Goal: Task Accomplishment & Management: Manage account settings

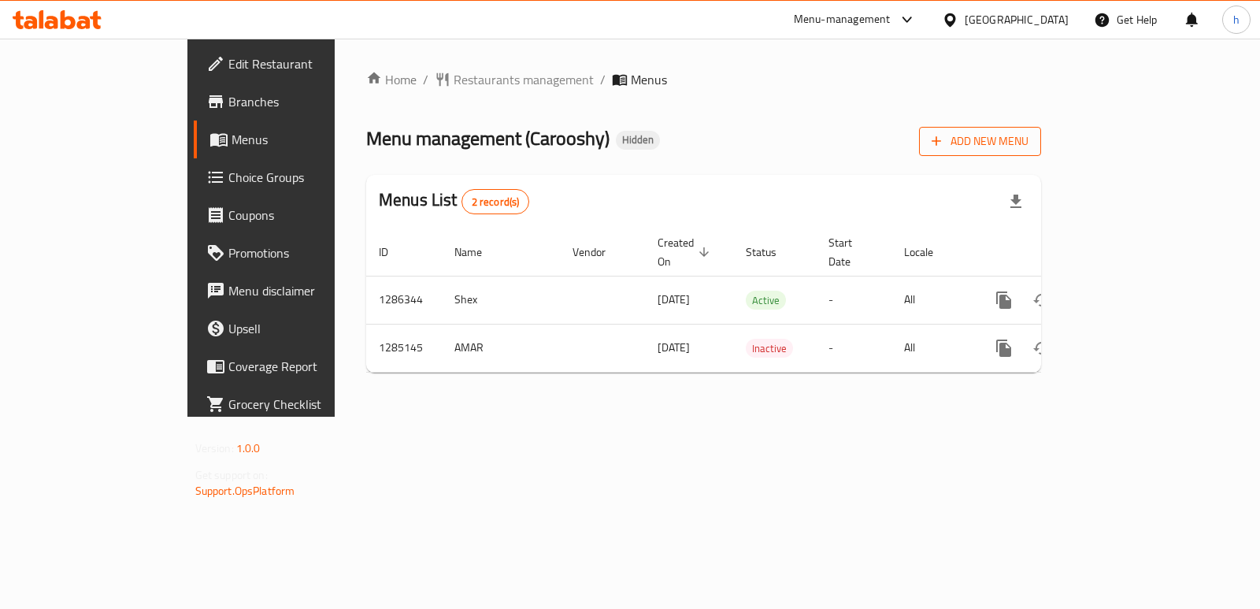
click at [1029, 135] on span "Add New Menu" at bounding box center [980, 142] width 97 height 20
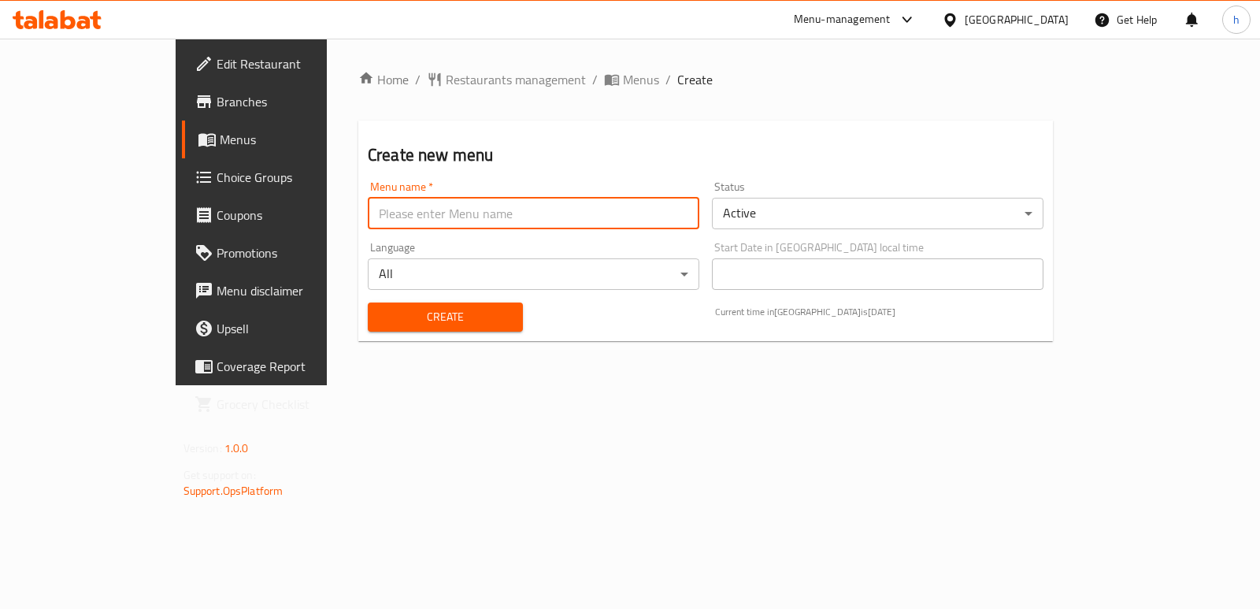
click at [518, 206] on input "text" at bounding box center [534, 214] width 332 height 32
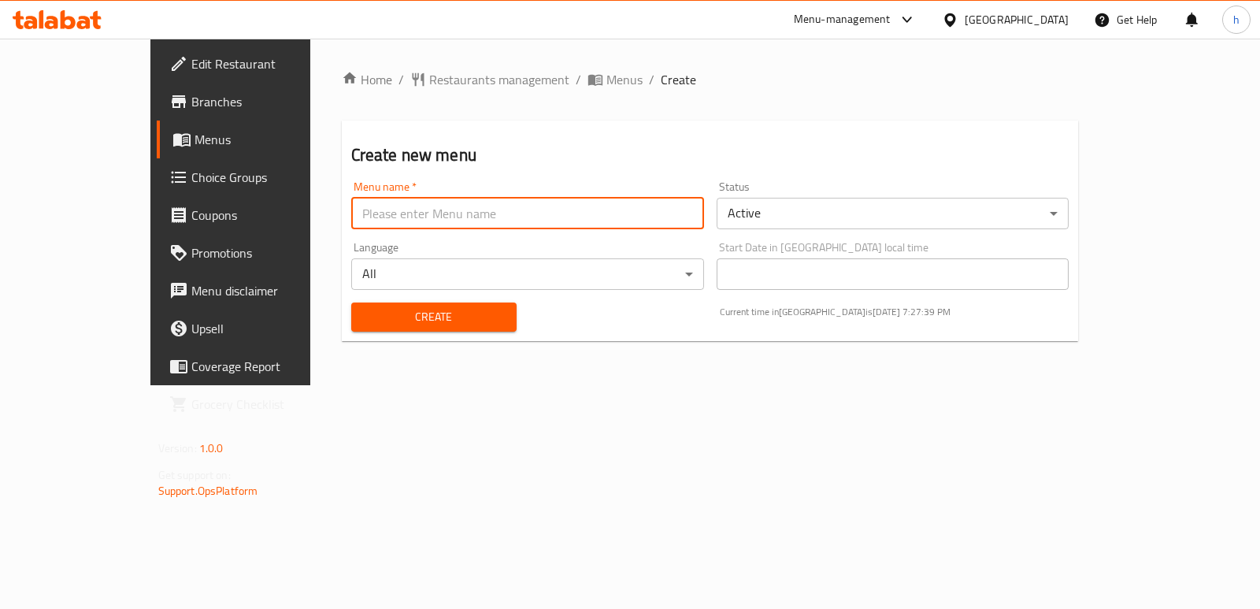
type input "Menu"
click at [369, 319] on span "Create" at bounding box center [434, 317] width 140 height 20
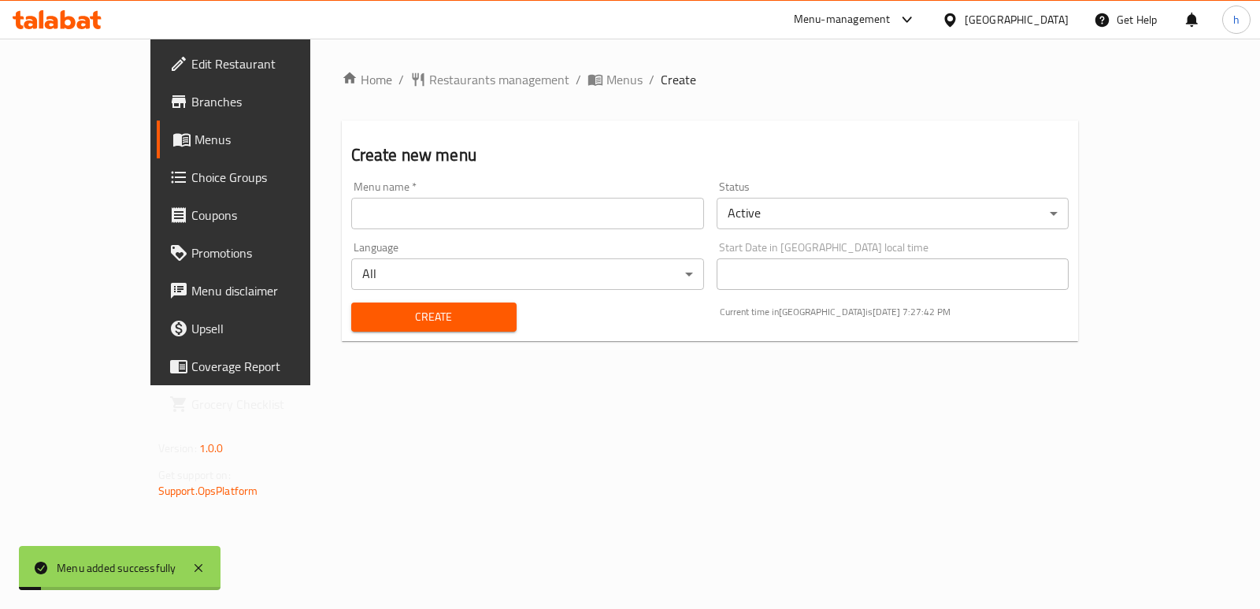
click at [195, 135] on span "Menus" at bounding box center [272, 139] width 154 height 19
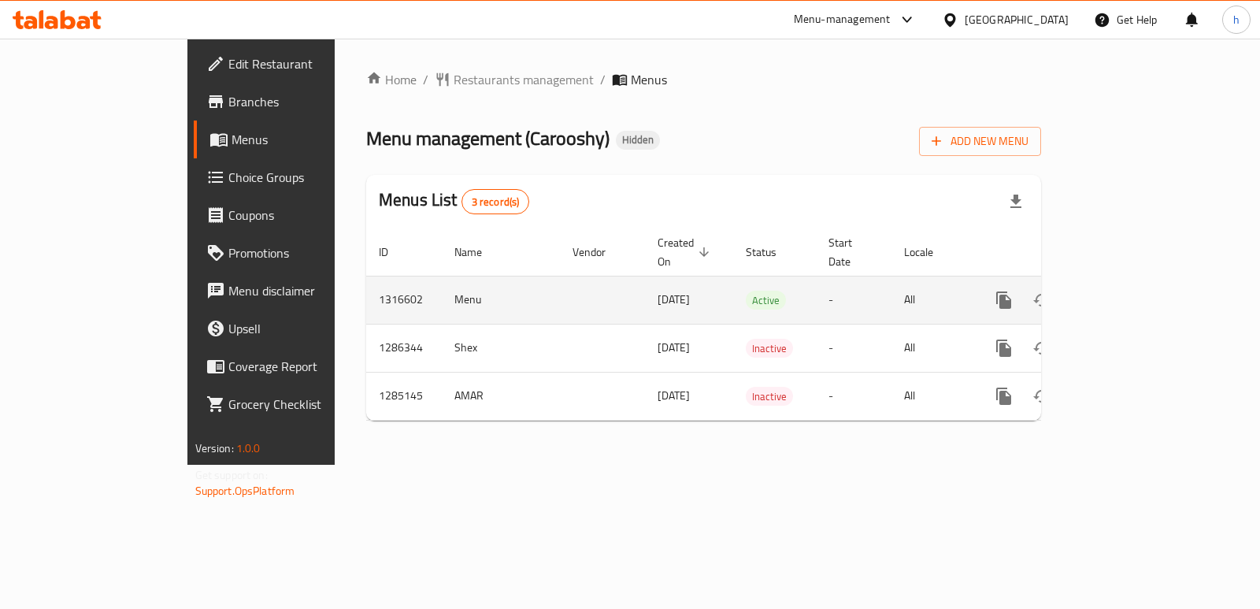
click at [1127, 291] on icon "enhanced table" at bounding box center [1117, 300] width 19 height 19
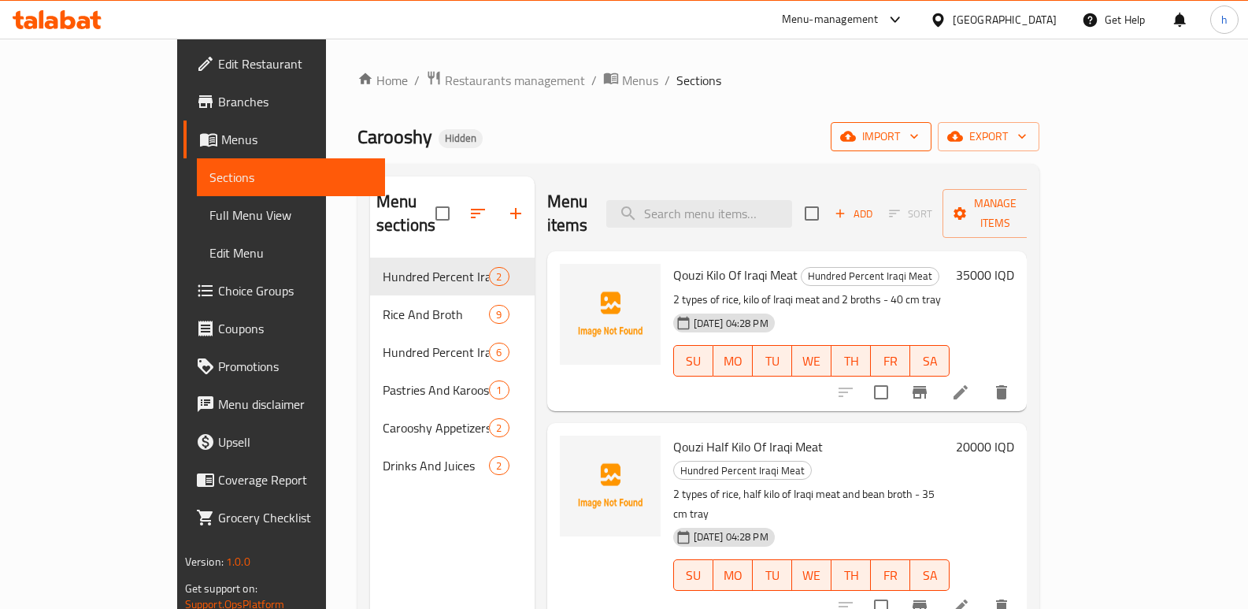
click at [919, 128] on span "import" at bounding box center [882, 137] width 76 height 20
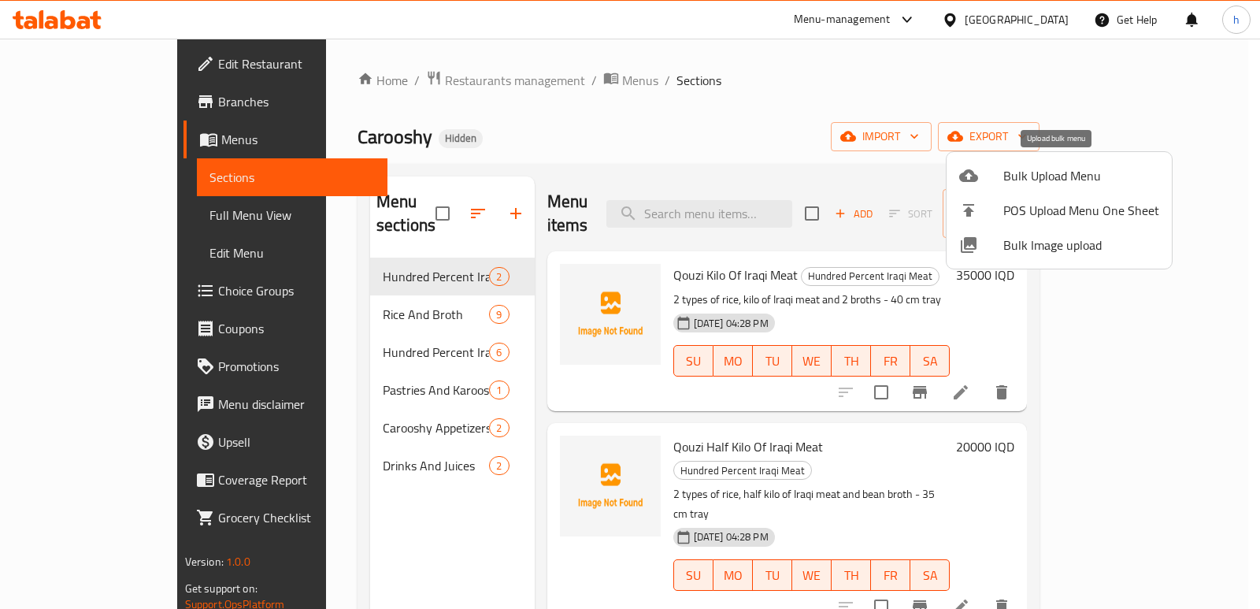
click at [1041, 166] on span "Bulk Upload Menu" at bounding box center [1081, 175] width 156 height 19
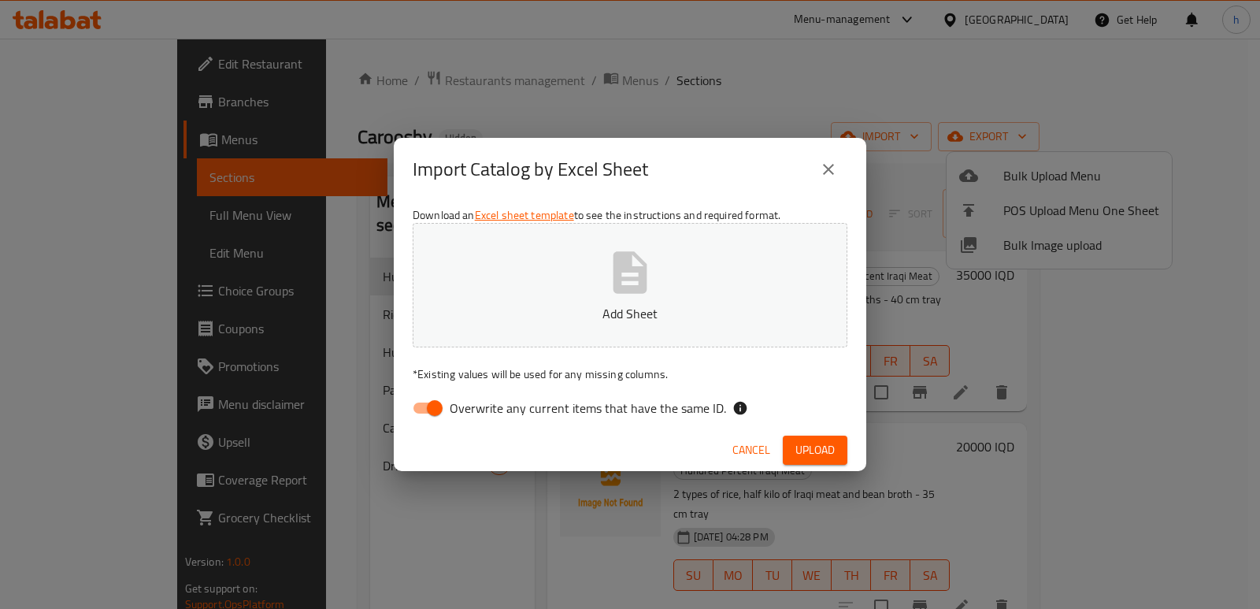
click at [434, 406] on input "Overwrite any current items that have the same ID." at bounding box center [435, 408] width 90 height 30
checkbox input "false"
click at [546, 271] on button "Add Sheet" at bounding box center [630, 285] width 435 height 124
click at [803, 449] on span "Upload" at bounding box center [814, 450] width 39 height 20
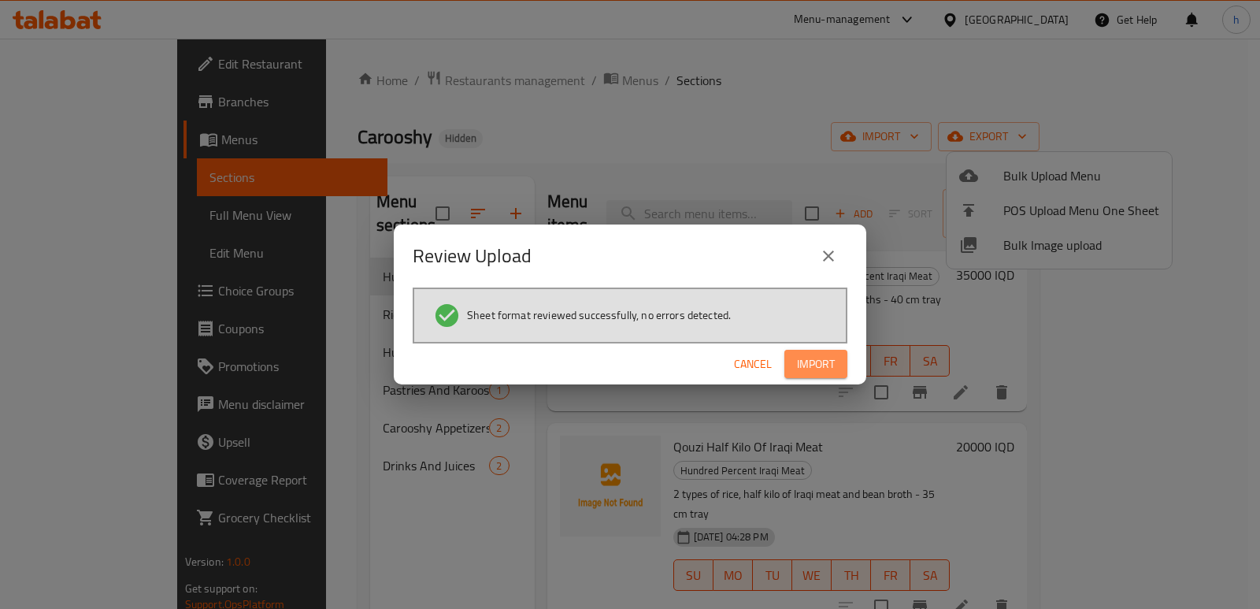
click at [825, 369] on span "Import" at bounding box center [816, 364] width 38 height 20
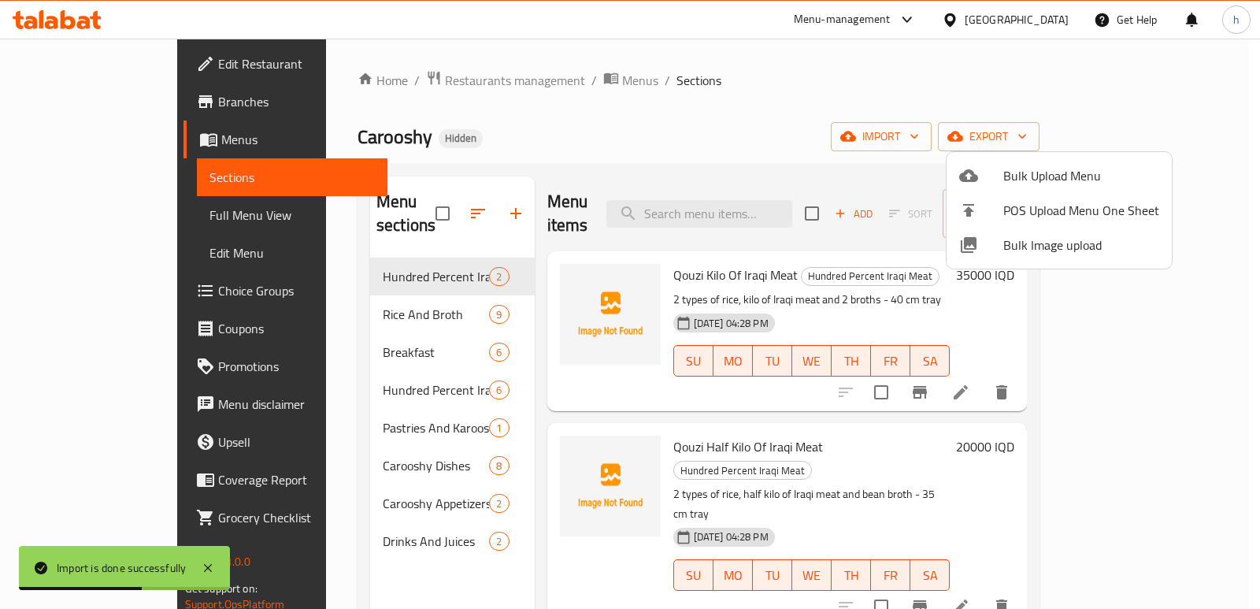
click at [450, 125] on div at bounding box center [630, 304] width 1260 height 609
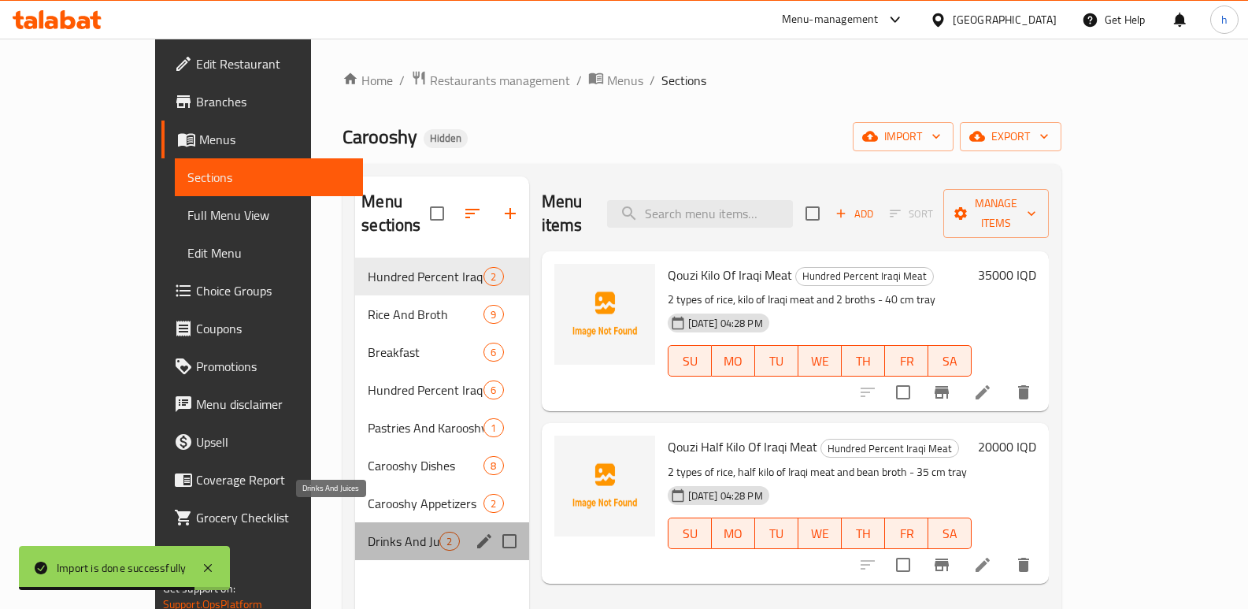
click at [368, 532] on span "Drinks And Juices" at bounding box center [404, 541] width 72 height 19
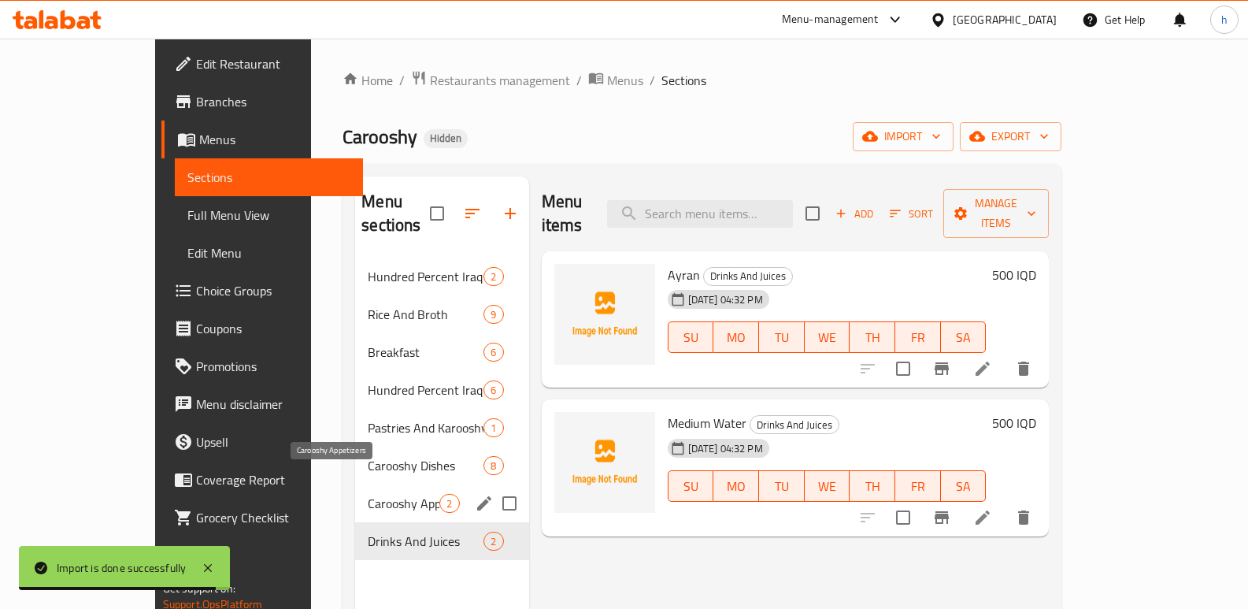
click at [368, 494] on span "Carooshy Appetizers" at bounding box center [404, 503] width 72 height 19
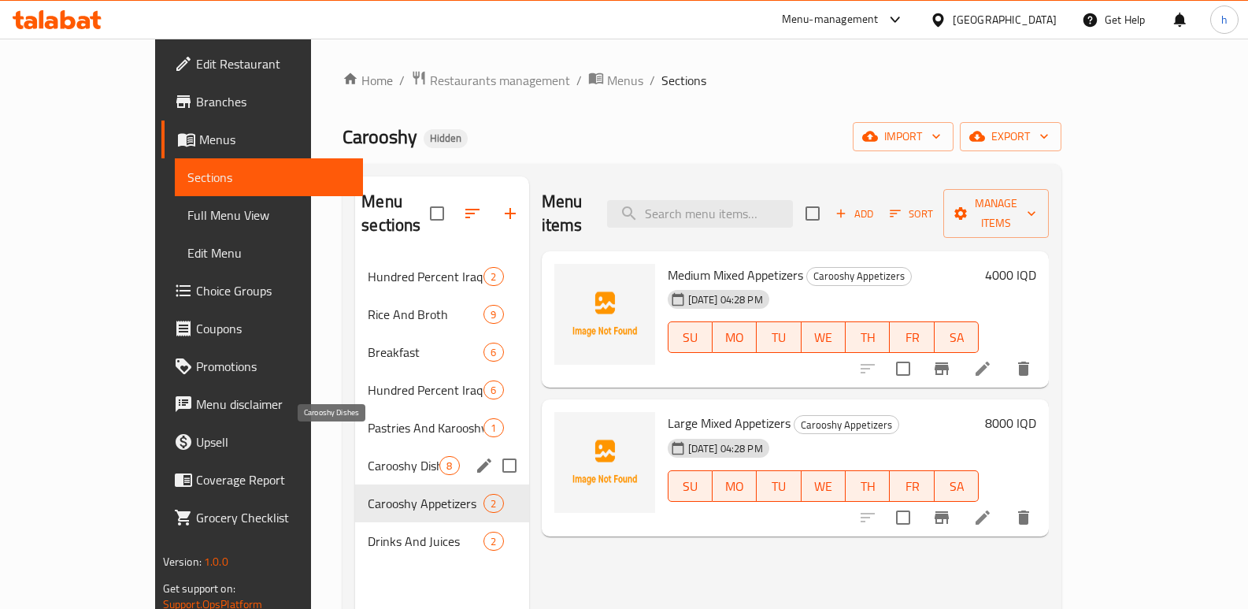
click at [368, 456] on span "Carooshy Dishes" at bounding box center [404, 465] width 72 height 19
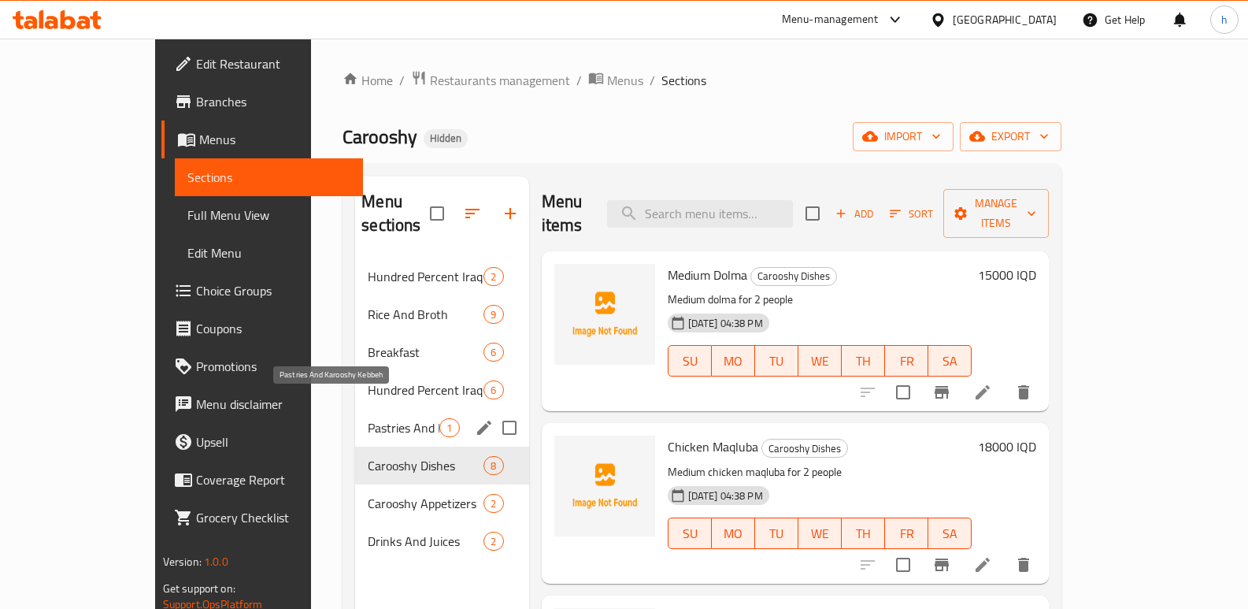
click at [368, 418] on span "Pastries And Karooshy Kebbeh" at bounding box center [404, 427] width 72 height 19
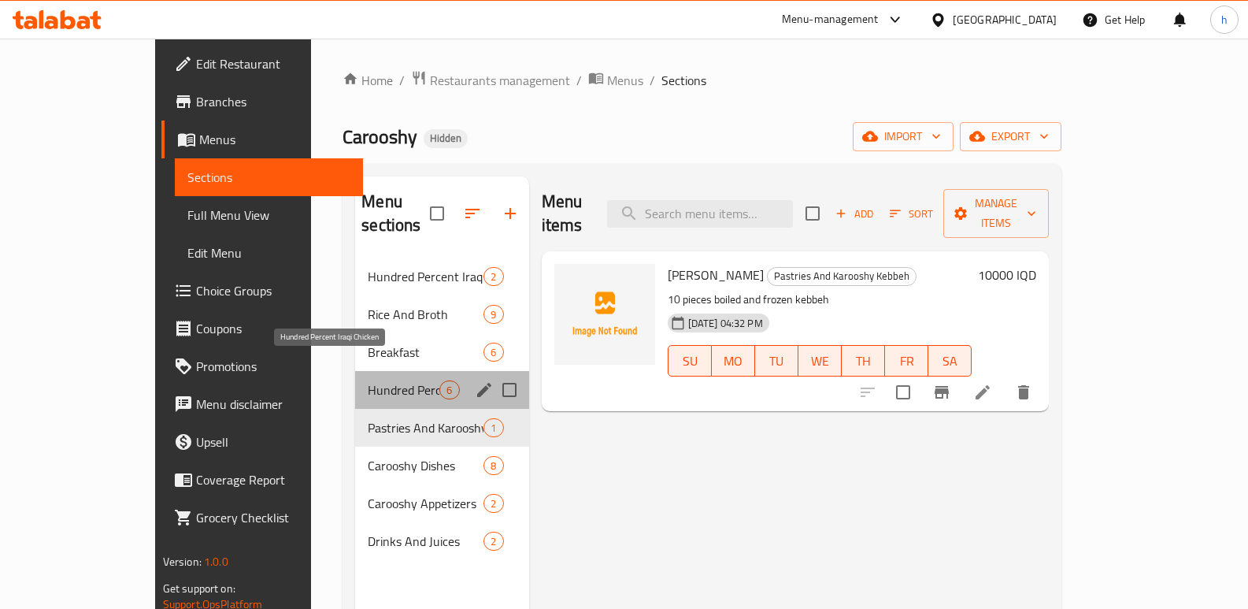
click at [368, 380] on span "Hundred Percent Iraqi Chicken" at bounding box center [404, 389] width 72 height 19
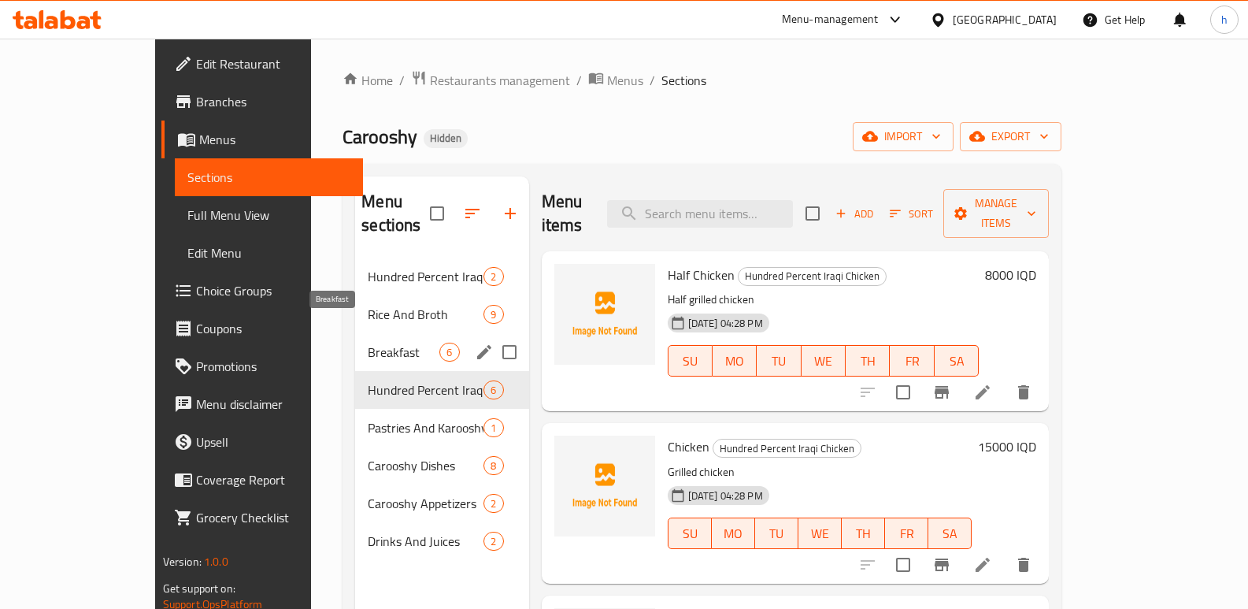
click at [368, 343] on span "Breakfast" at bounding box center [404, 352] width 72 height 19
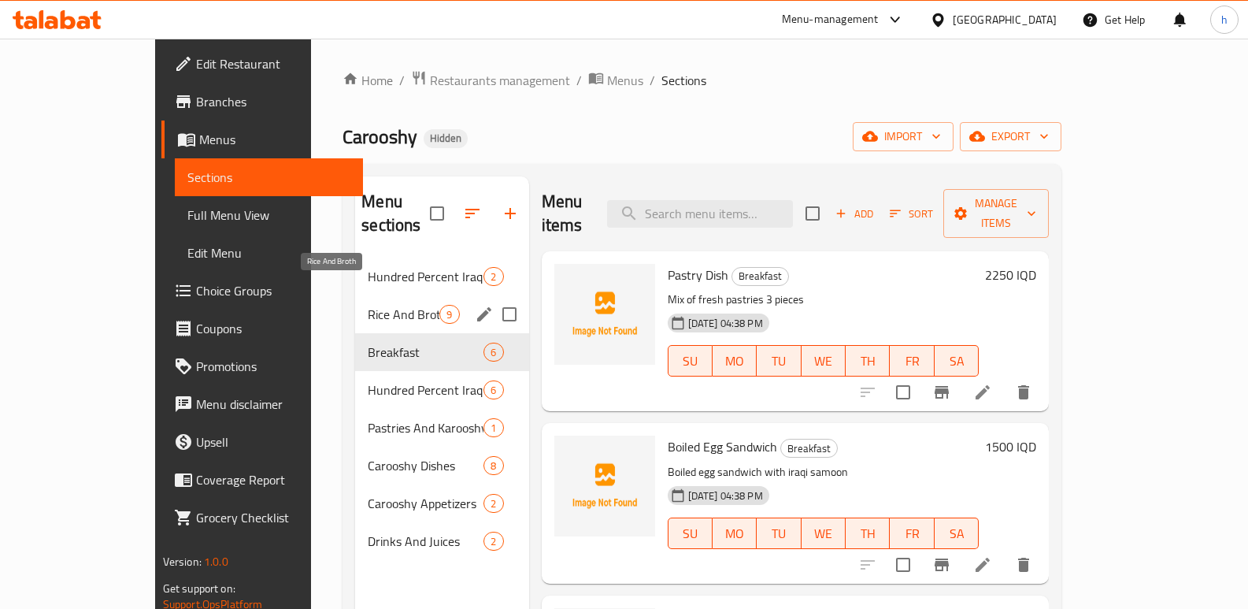
click at [368, 305] on span "Rice And Broth" at bounding box center [404, 314] width 72 height 19
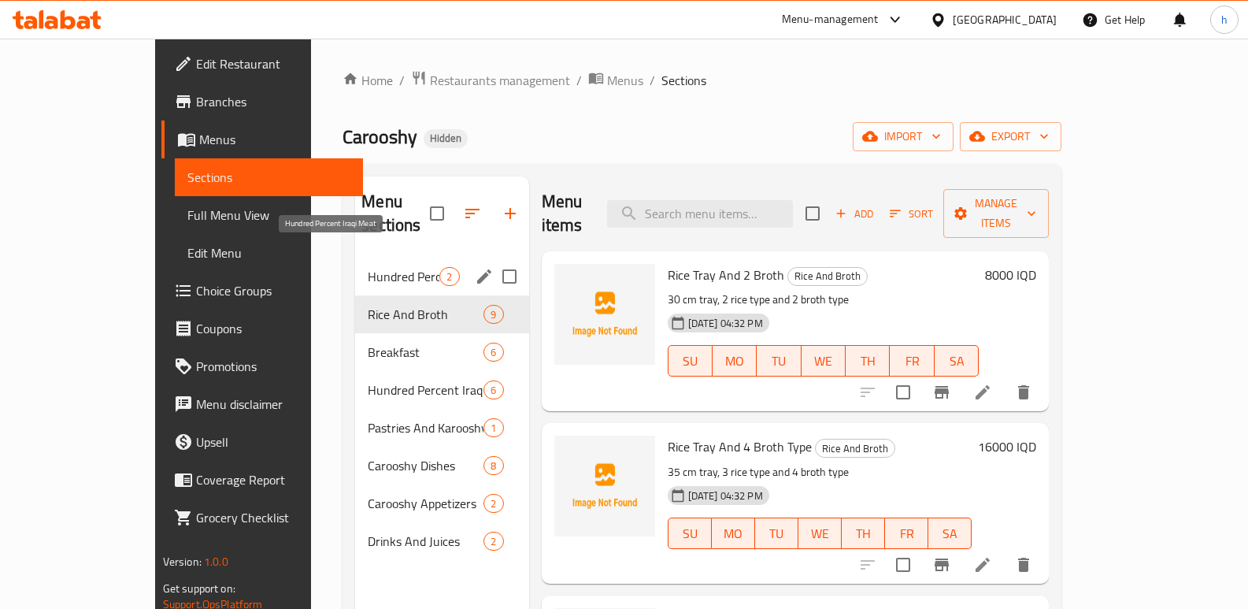
click at [368, 267] on span "Hundred Percent Iraqi Meat" at bounding box center [404, 276] width 72 height 19
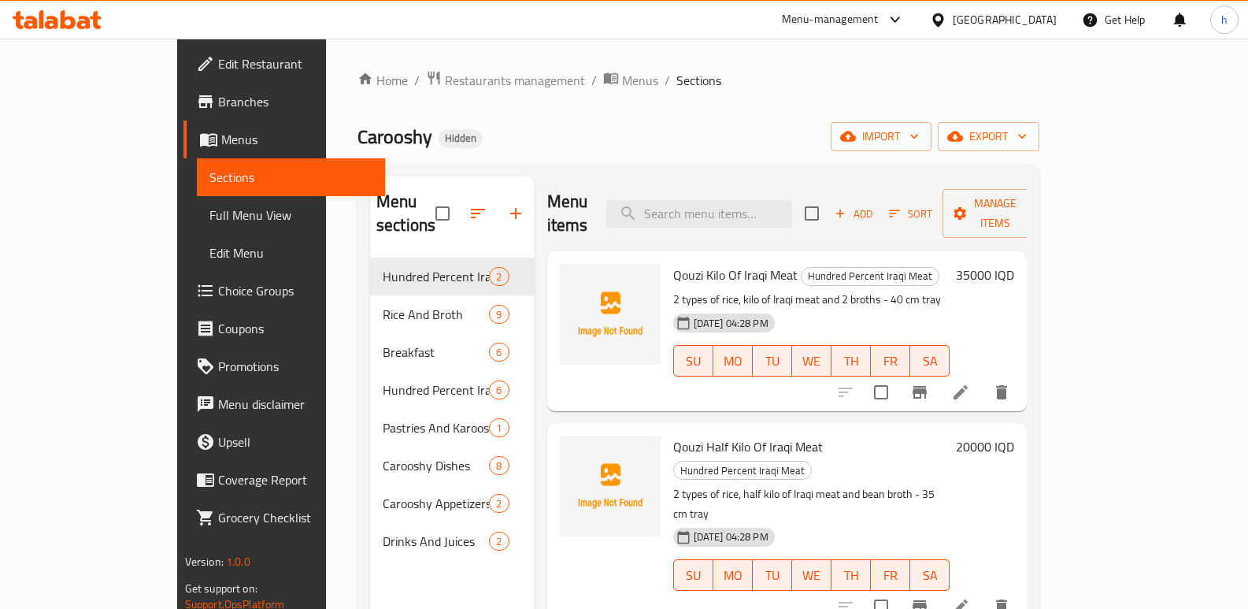
click at [210, 219] on span "Full Menu View" at bounding box center [292, 215] width 164 height 19
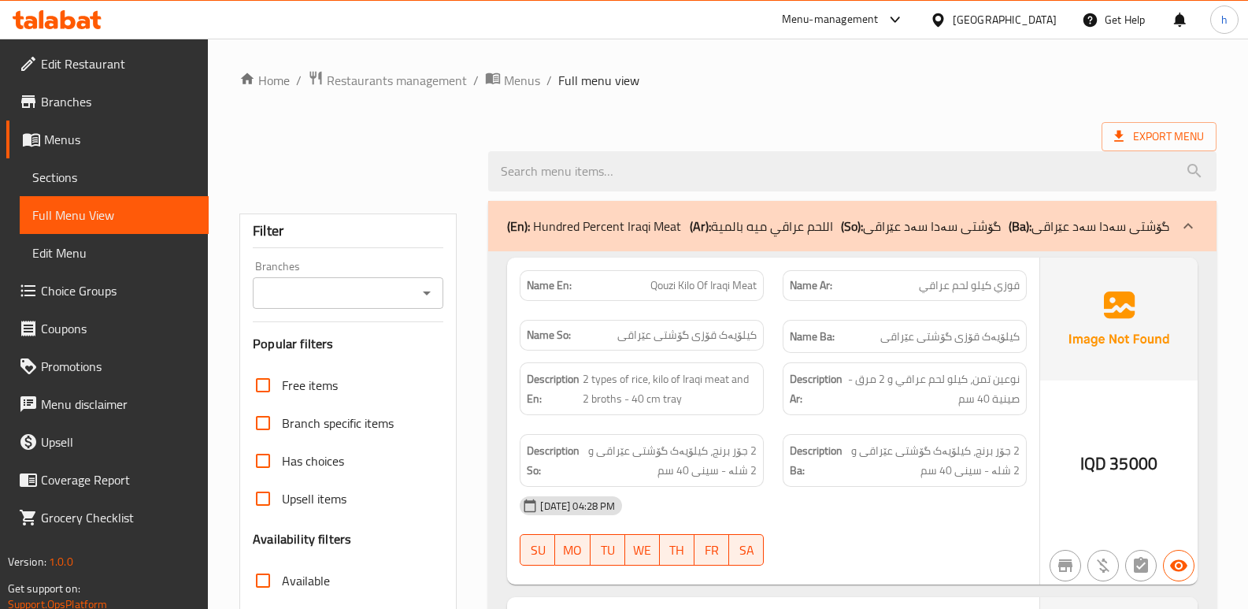
click at [314, 296] on input "Branches" at bounding box center [335, 293] width 155 height 22
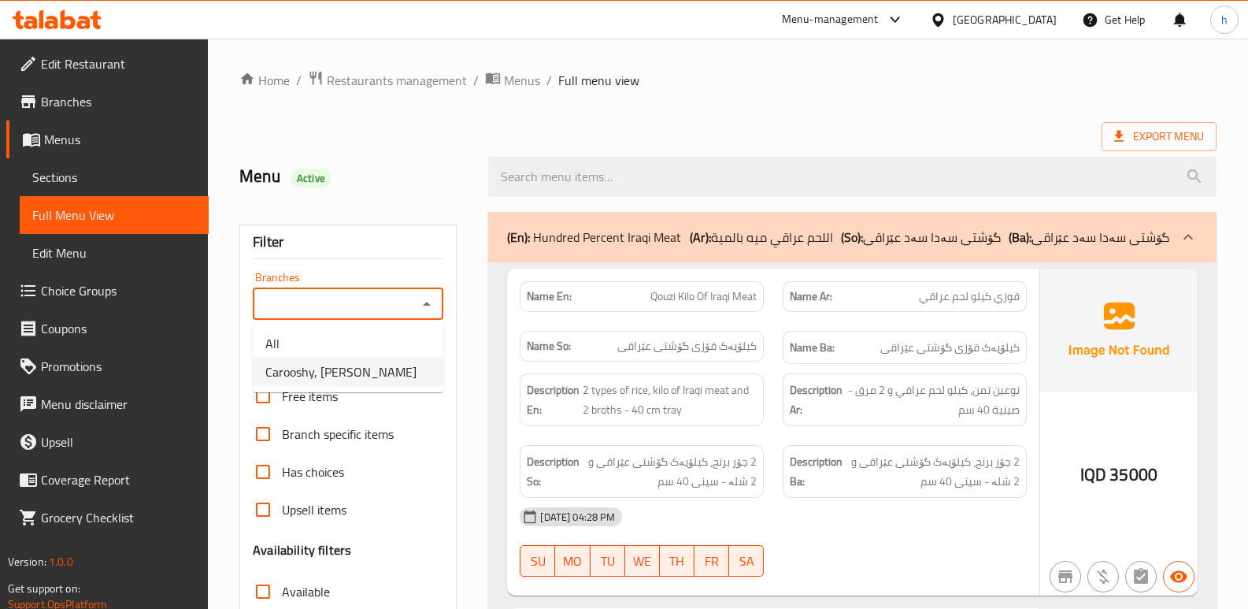
click at [338, 362] on span "Carooshy, [PERSON_NAME]" at bounding box center [340, 371] width 151 height 19
type input "Carooshy, [PERSON_NAME]"
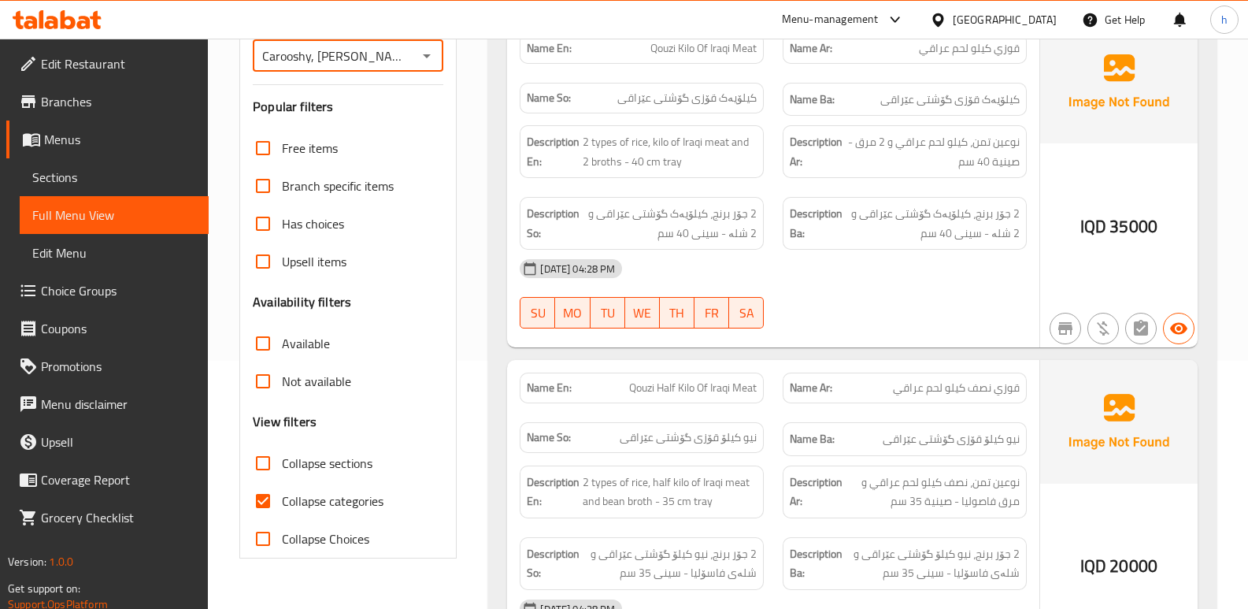
scroll to position [284, 0]
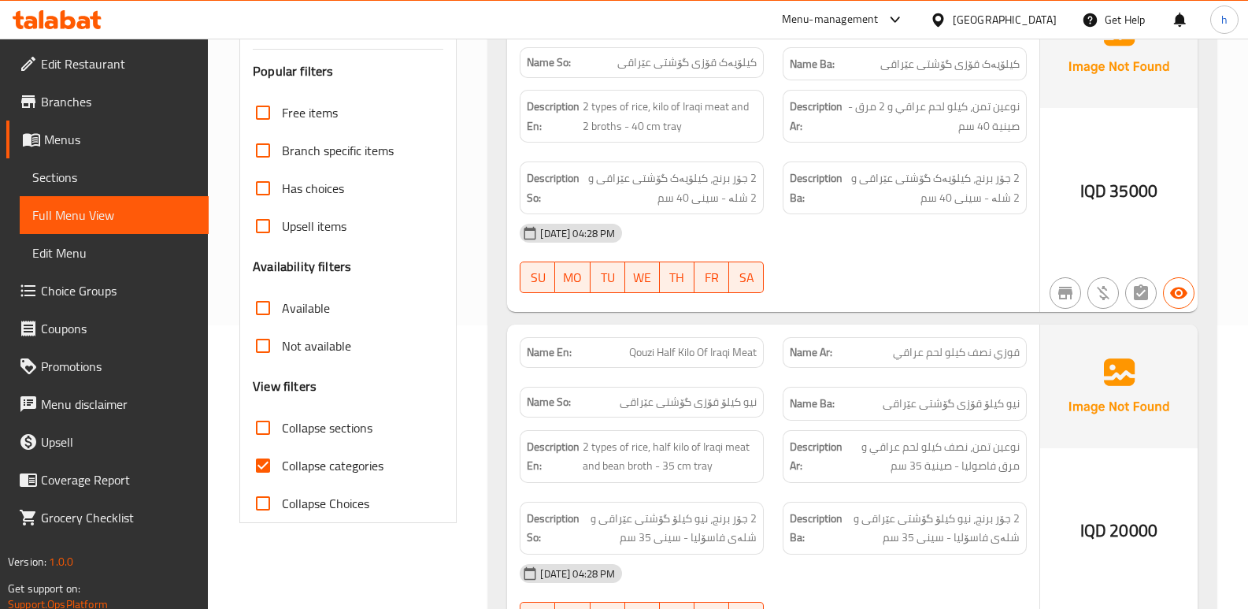
click at [254, 473] on input "Collapse categories" at bounding box center [263, 466] width 38 height 38
checkbox input "false"
click at [261, 422] on input "Collapse sections" at bounding box center [263, 428] width 38 height 38
checkbox input "true"
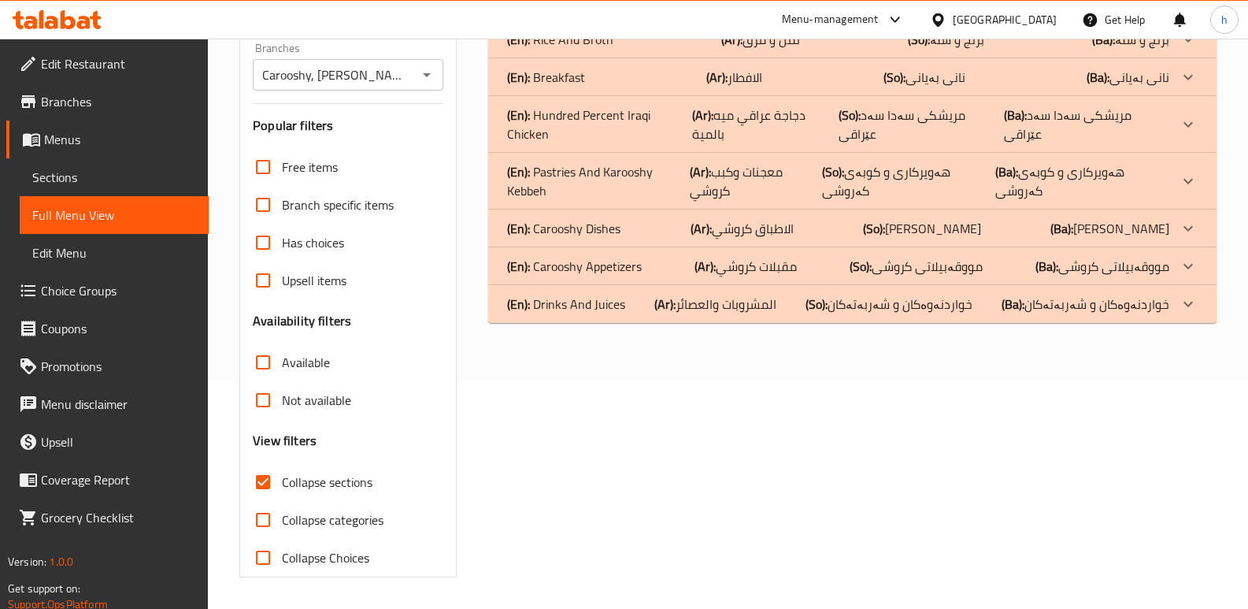
scroll to position [229, 0]
click at [619, 219] on p "(En): Carooshy Dishes" at bounding box center [563, 228] width 113 height 19
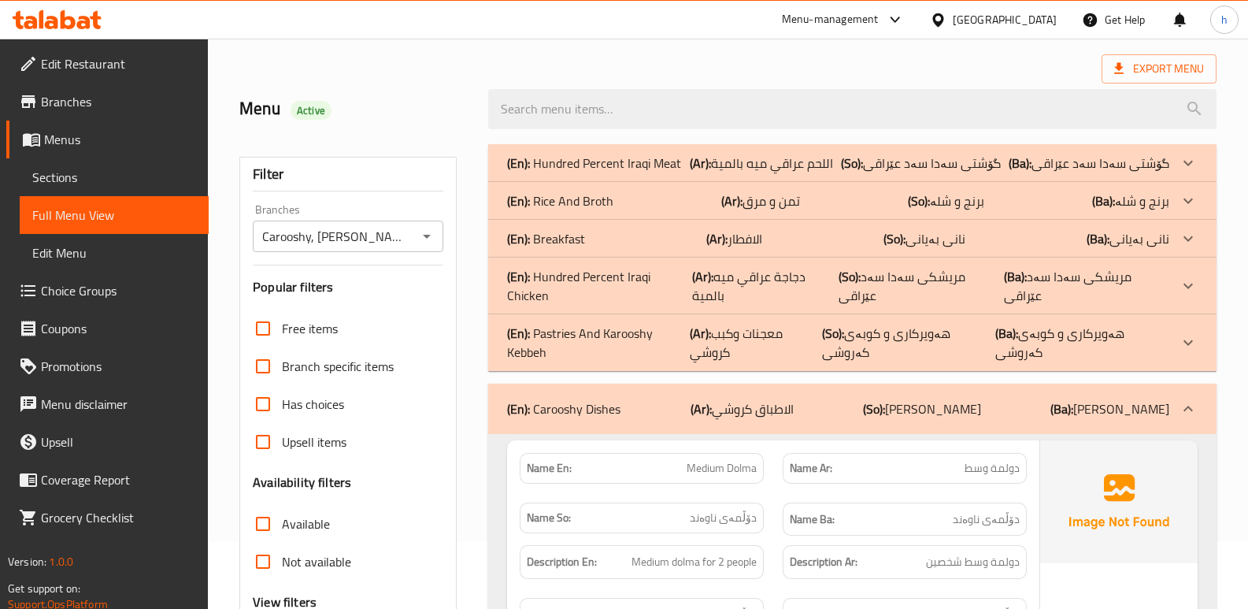
scroll to position [14, 0]
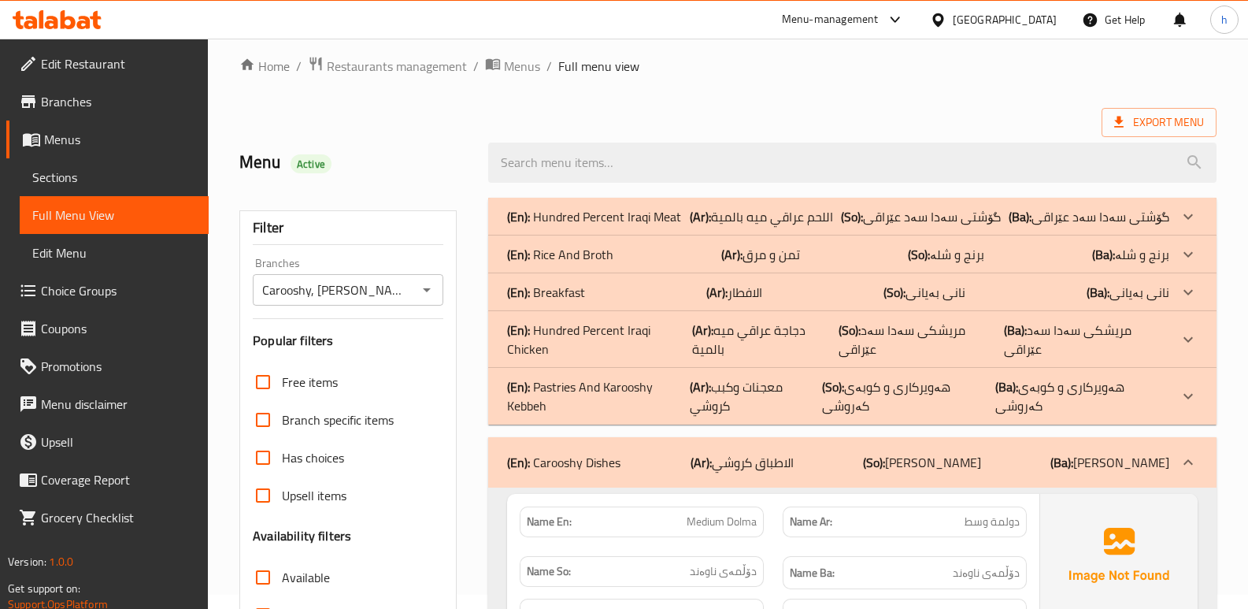
click at [609, 295] on div "(En): Breakfast (Ar): الافطار (So): نانی بەیانی (Ba): نانی بەیانی" at bounding box center [838, 292] width 662 height 19
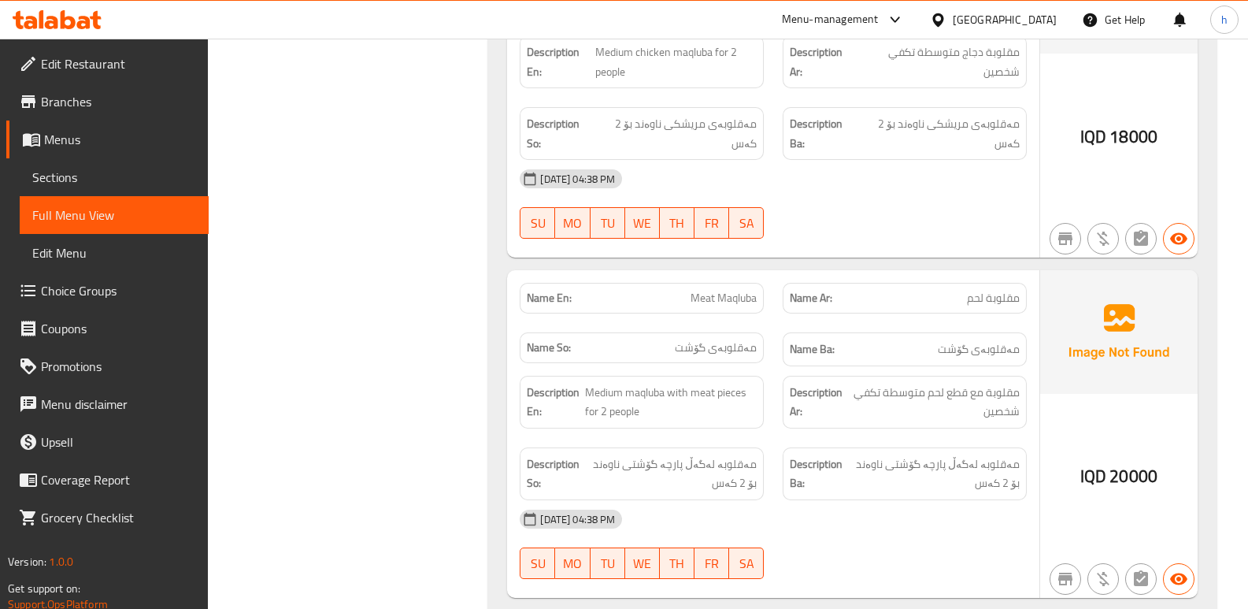
scroll to position [2905, 0]
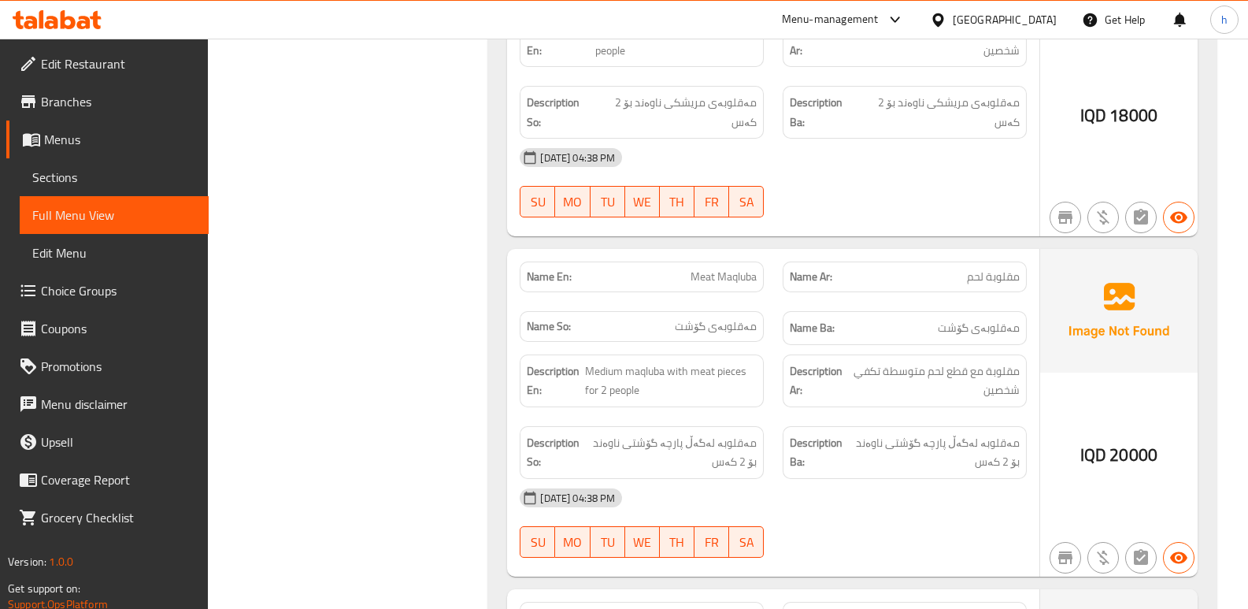
click at [82, 176] on span "Sections" at bounding box center [114, 177] width 164 height 19
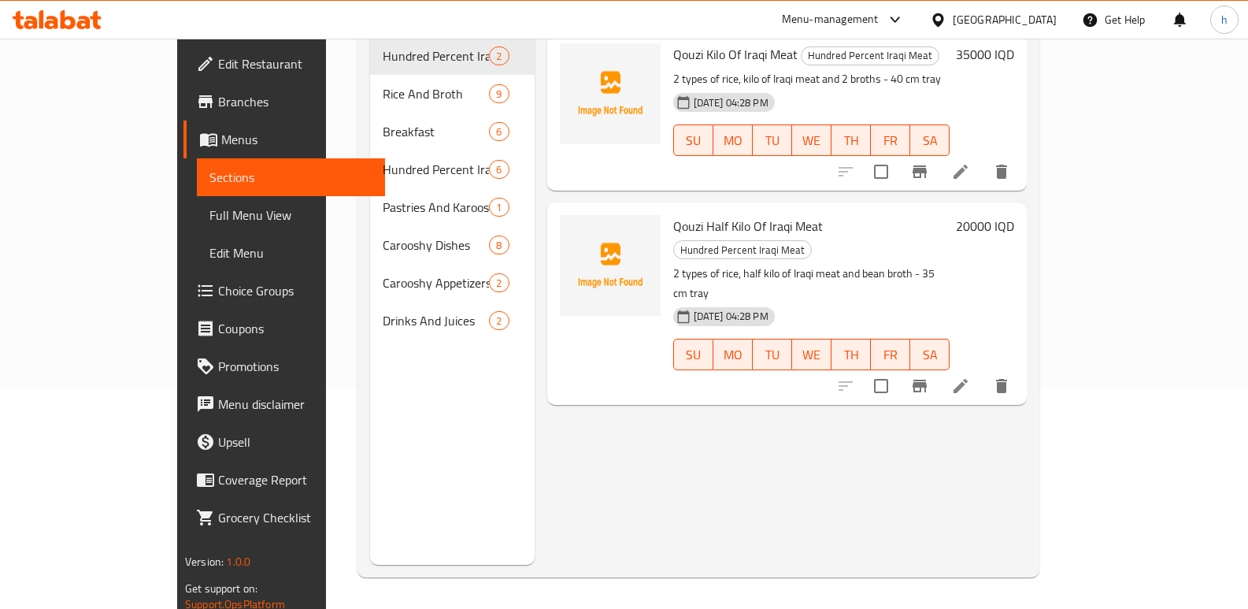
scroll to position [221, 0]
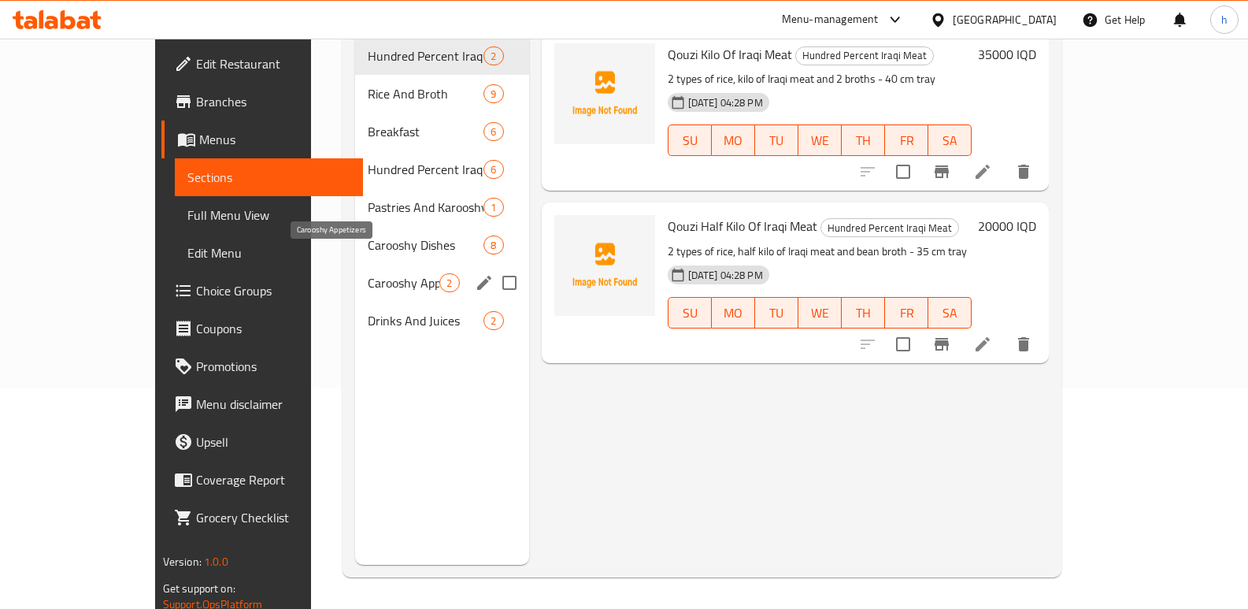
click at [368, 235] on span "Carooshy Dishes" at bounding box center [426, 244] width 116 height 19
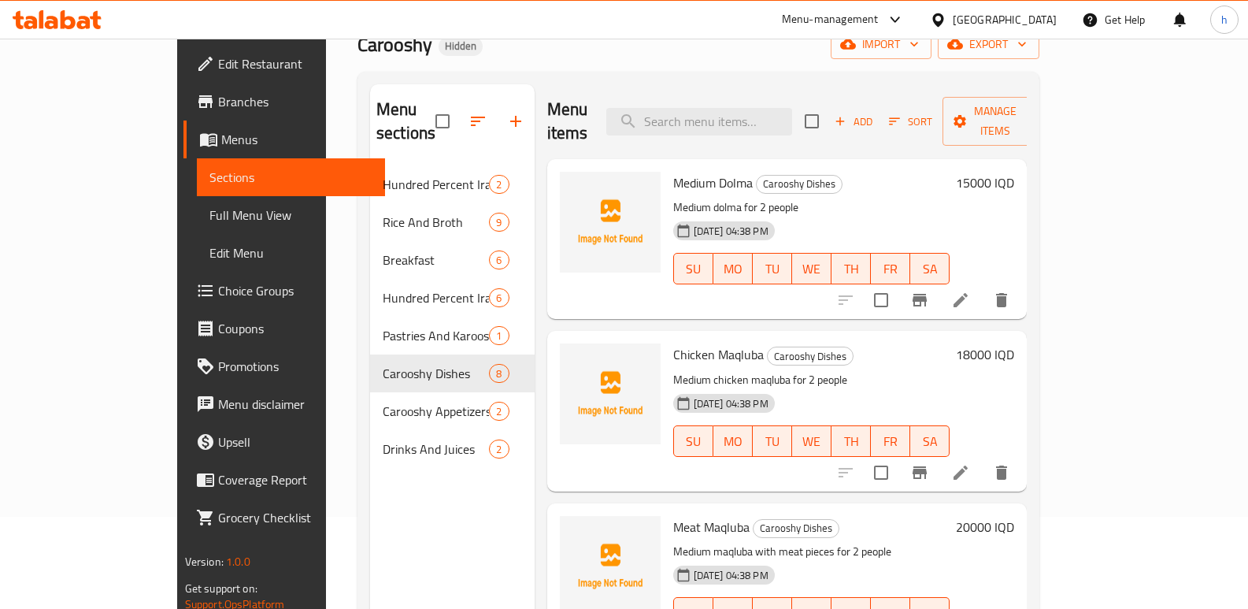
scroll to position [98, 0]
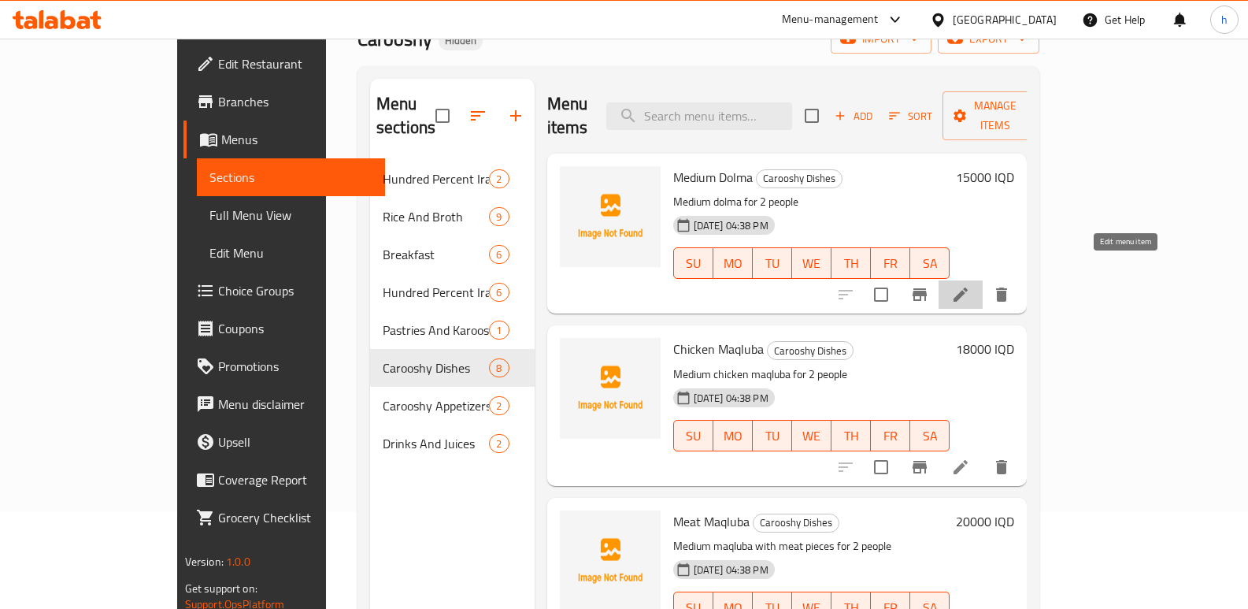
click at [970, 285] on icon at bounding box center [960, 294] width 19 height 19
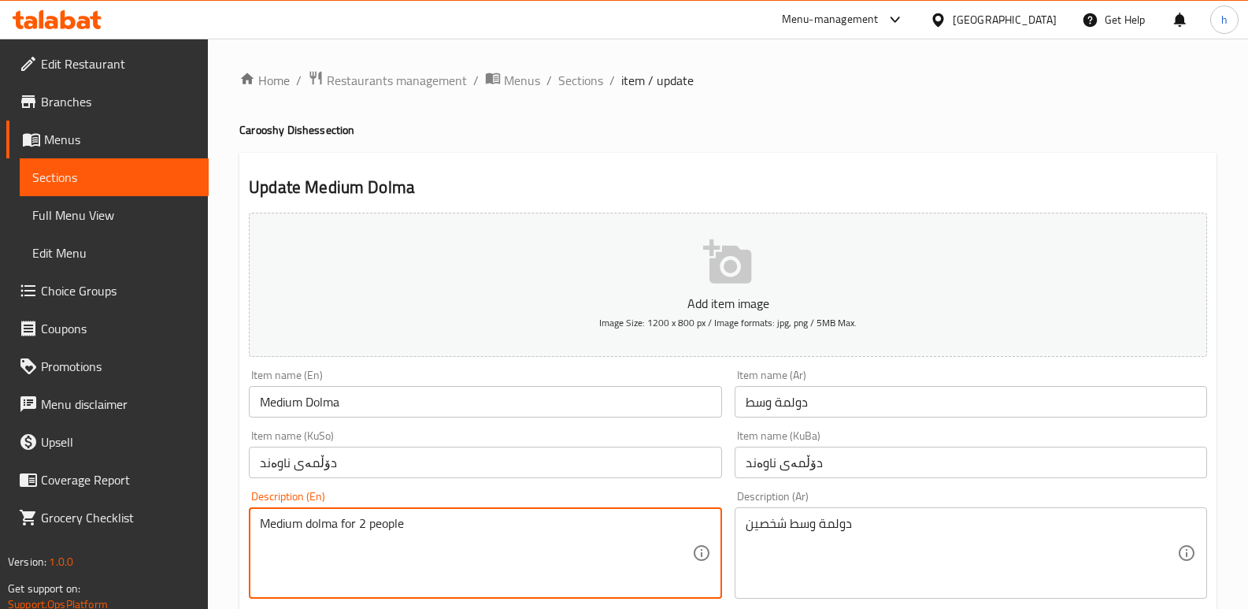
click at [398, 522] on textarea "Medium dolma for 2 people" at bounding box center [476, 553] width 432 height 75
click at [398, 522] on textarea "Medium dolma for 2 persons" at bounding box center [476, 553] width 432 height 75
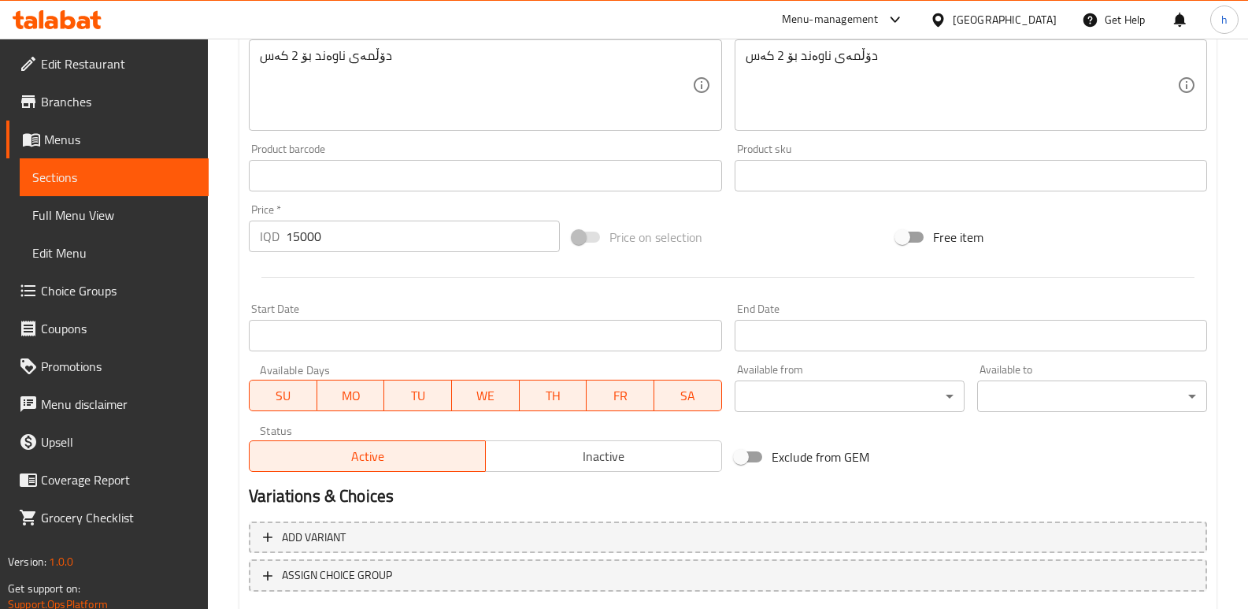
scroll to position [638, 0]
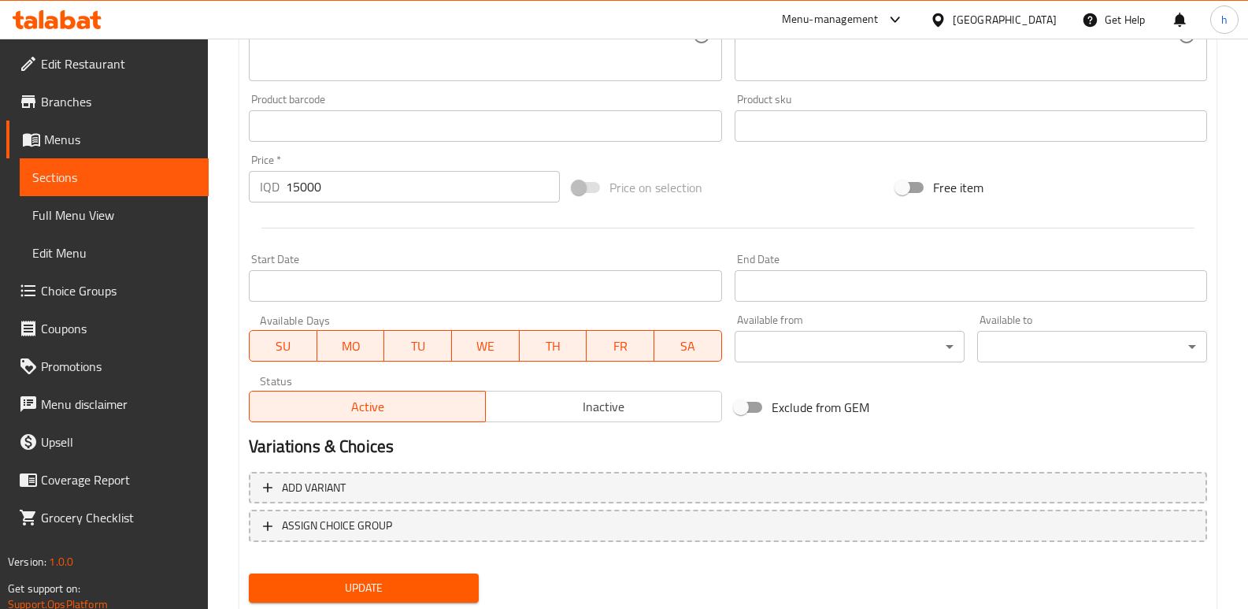
type textarea "Medium dolma for 2 persons"
click at [372, 591] on span "Update" at bounding box center [363, 588] width 205 height 20
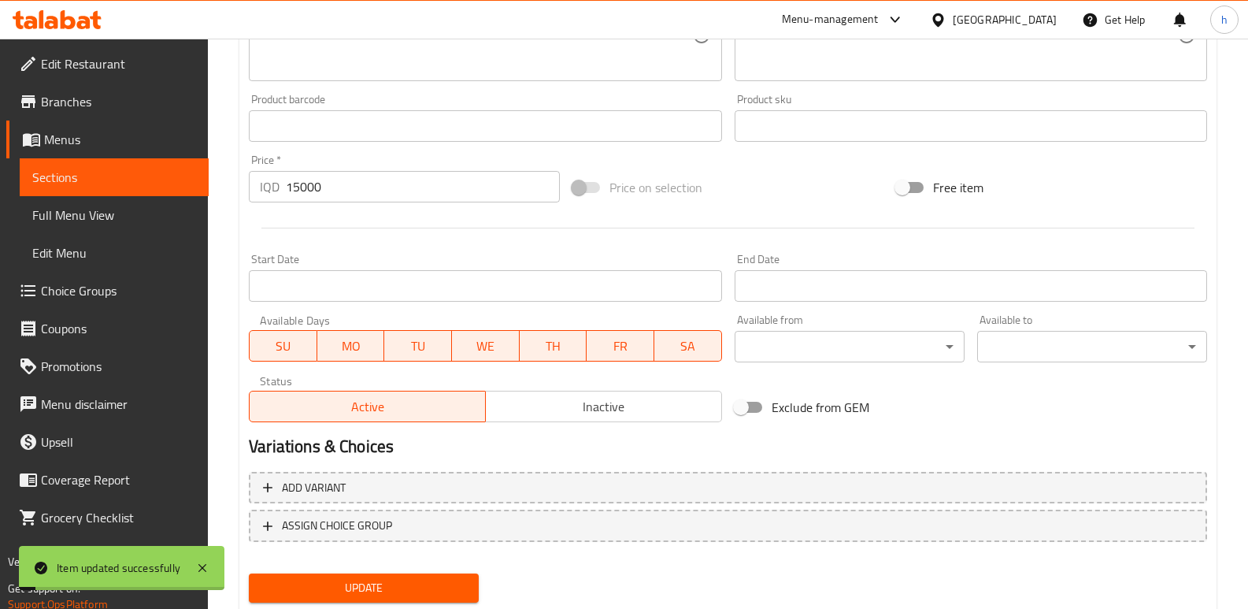
click at [117, 187] on link "Sections" at bounding box center [114, 177] width 189 height 38
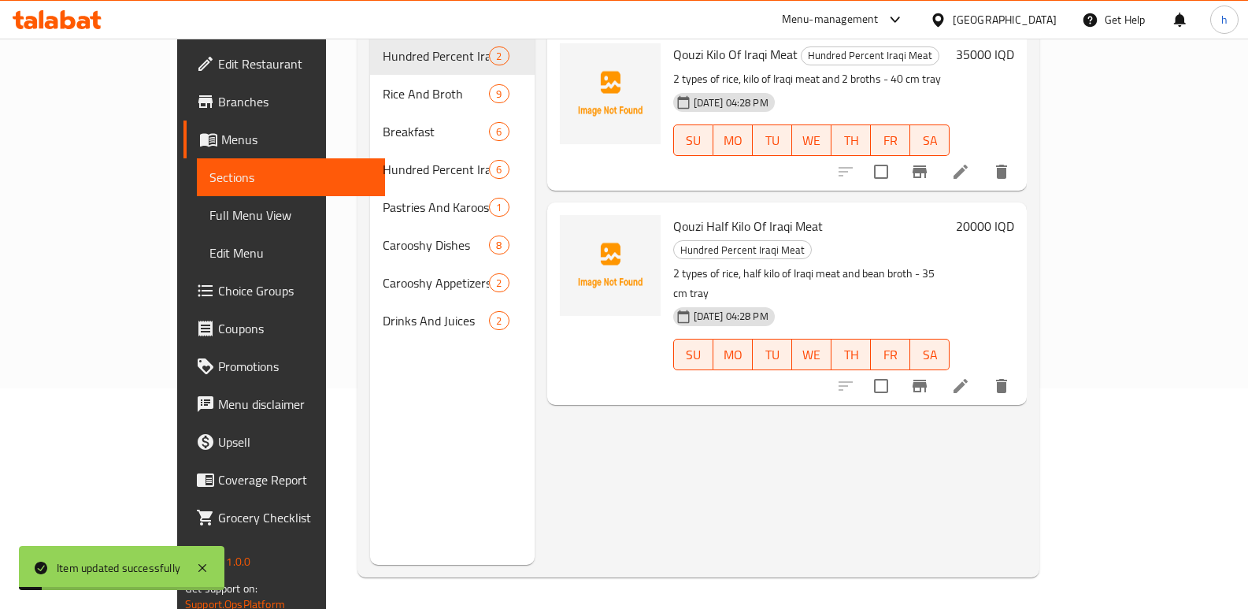
scroll to position [221, 0]
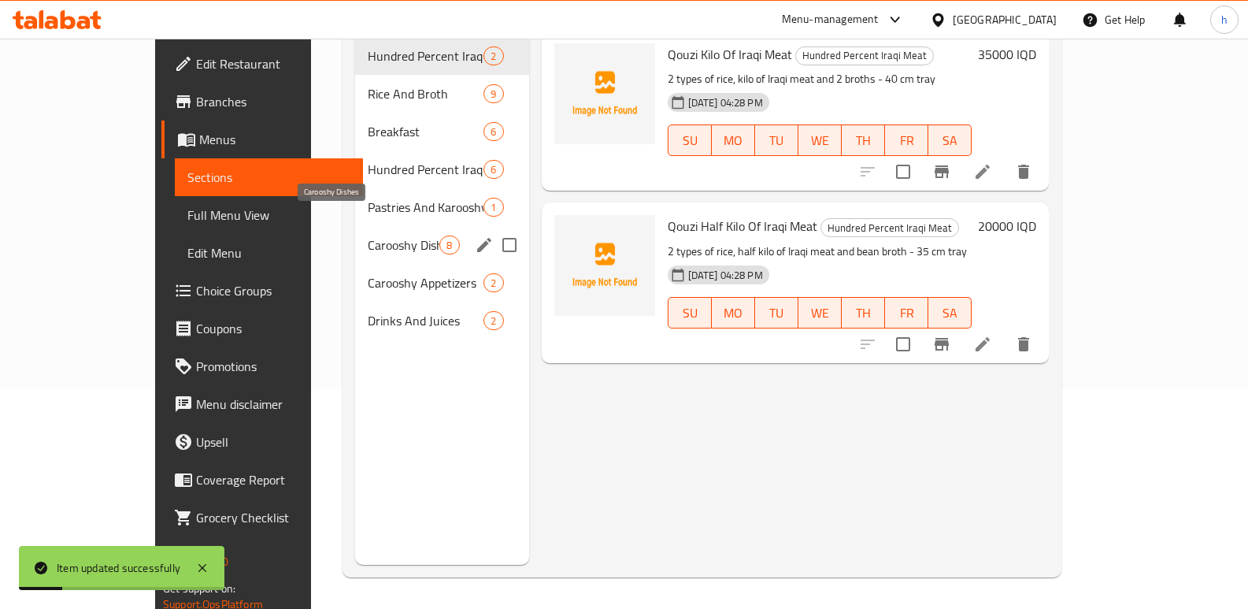
click at [368, 235] on span "Carooshy Dishes" at bounding box center [404, 244] width 72 height 19
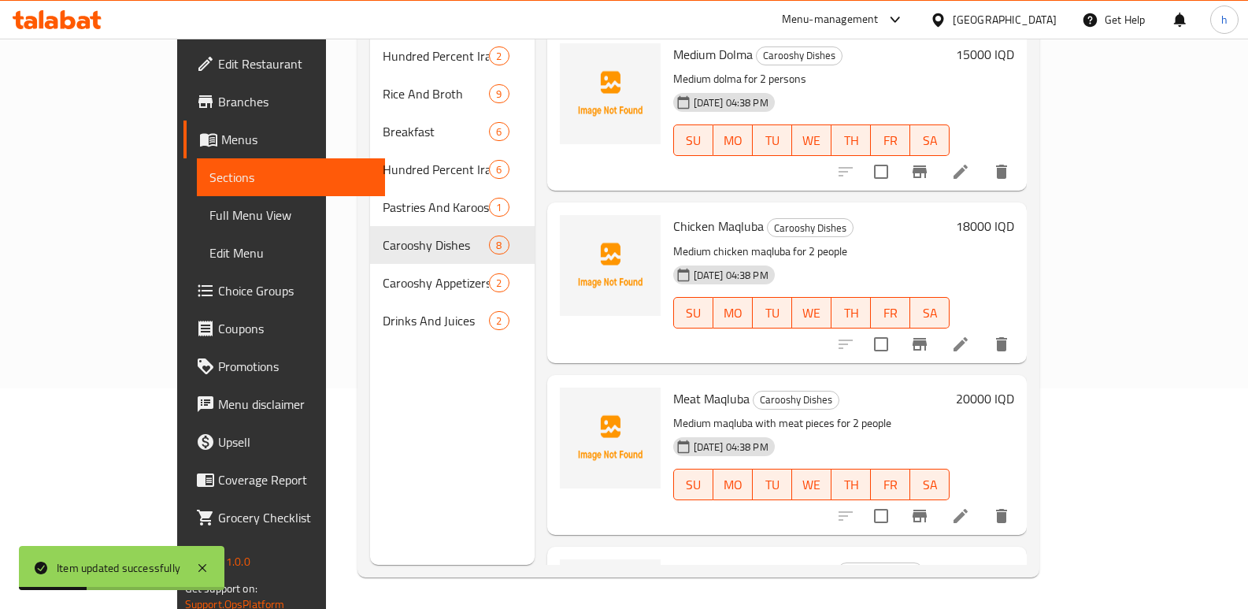
click at [968, 337] on icon at bounding box center [961, 344] width 14 height 14
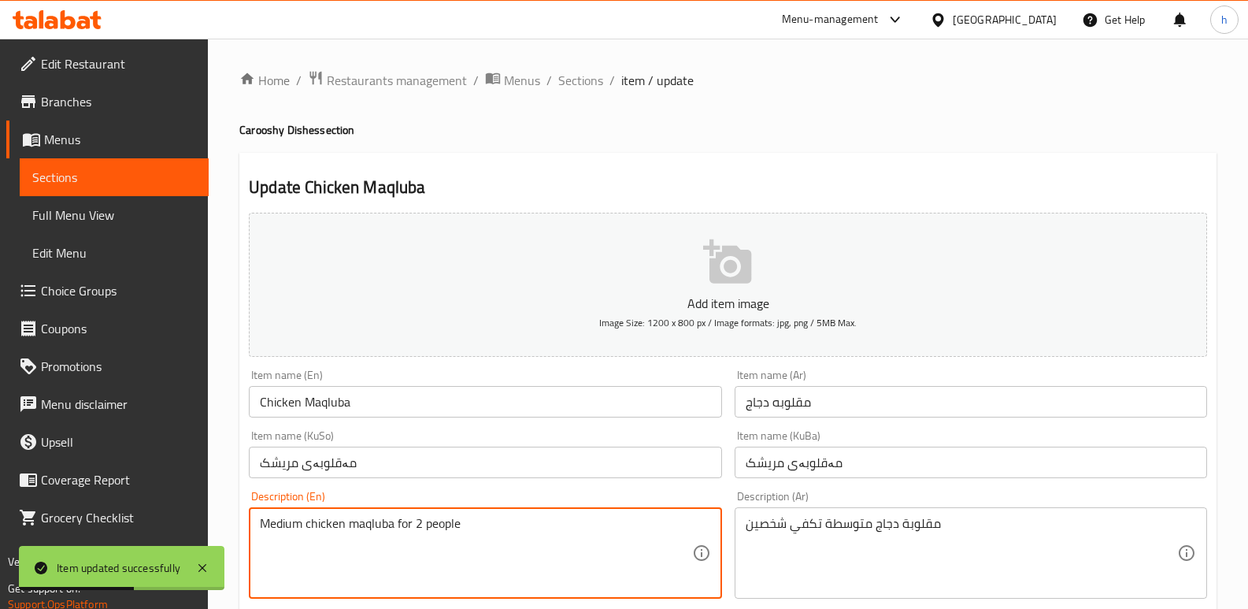
click at [454, 517] on textarea "Medium chicken maqluba for 2 people" at bounding box center [476, 553] width 432 height 75
paste textarea "rsons"
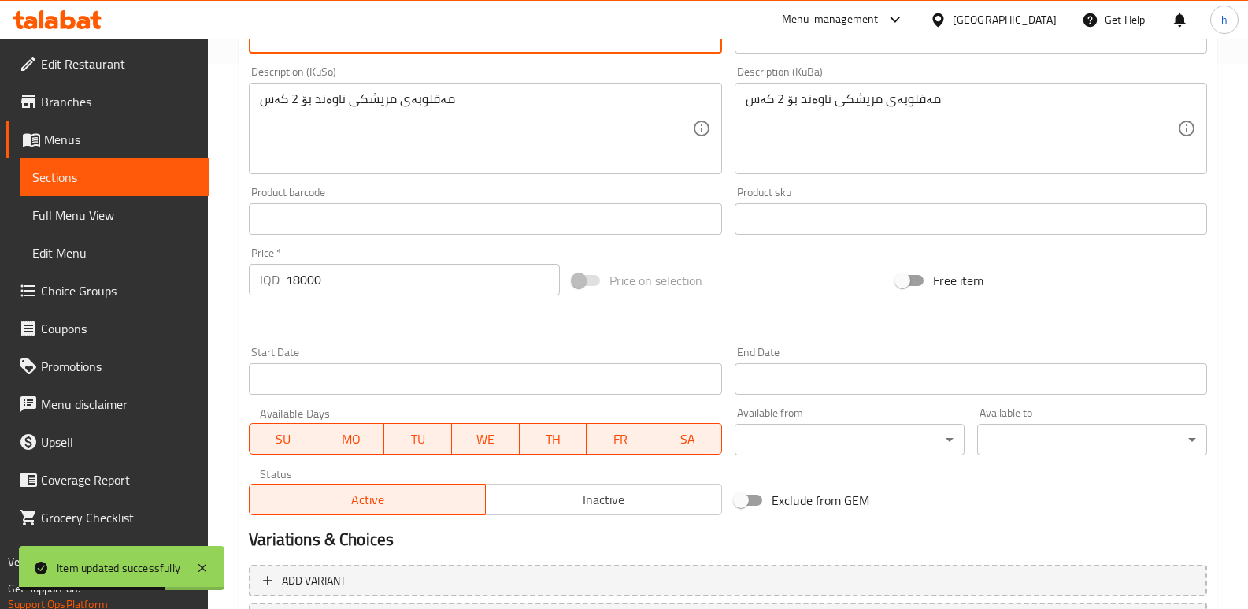
scroll to position [685, 0]
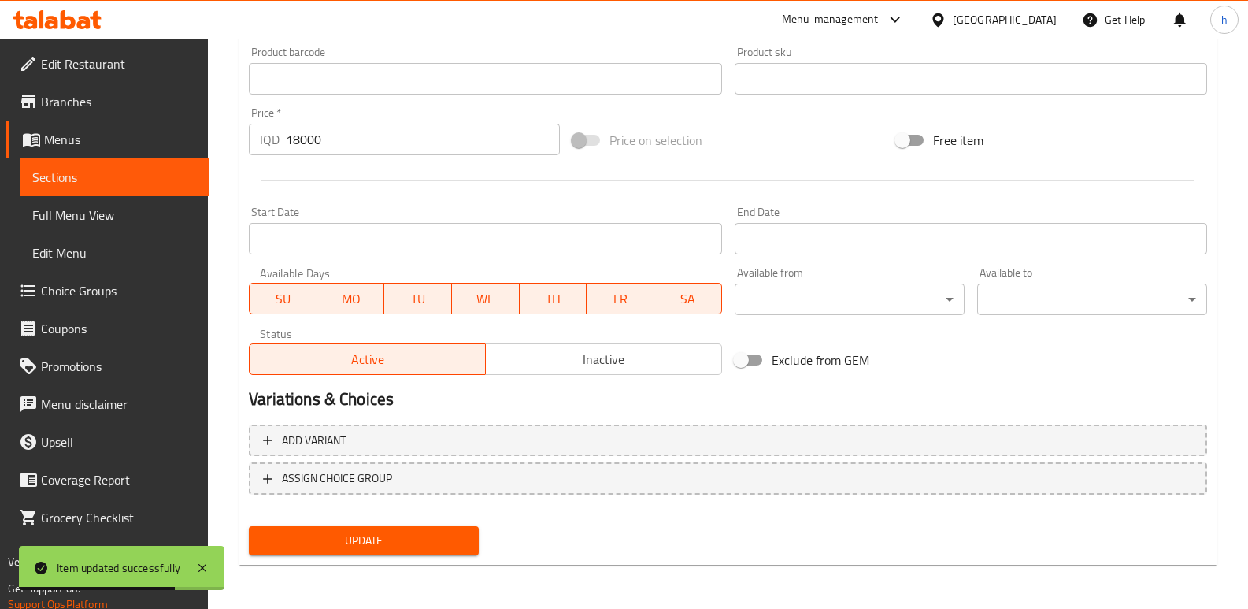
type textarea "Medium chicken maqluba for 2 persons"
click at [416, 548] on span "Update" at bounding box center [363, 541] width 205 height 20
click at [206, 187] on link "Sections" at bounding box center [114, 177] width 189 height 38
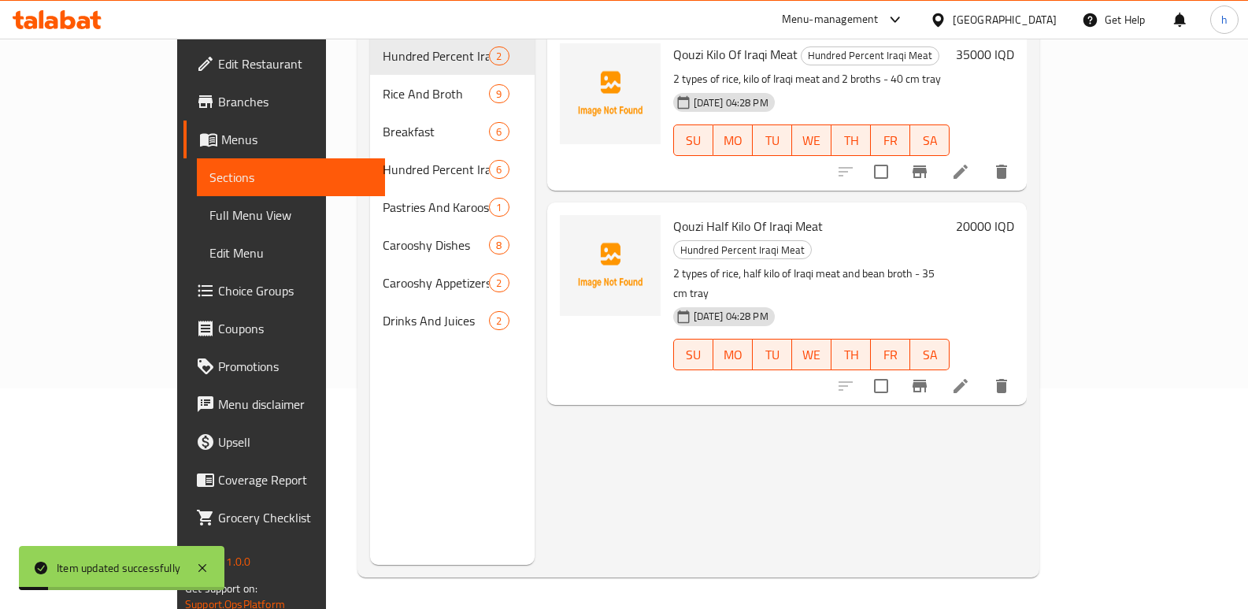
scroll to position [221, 0]
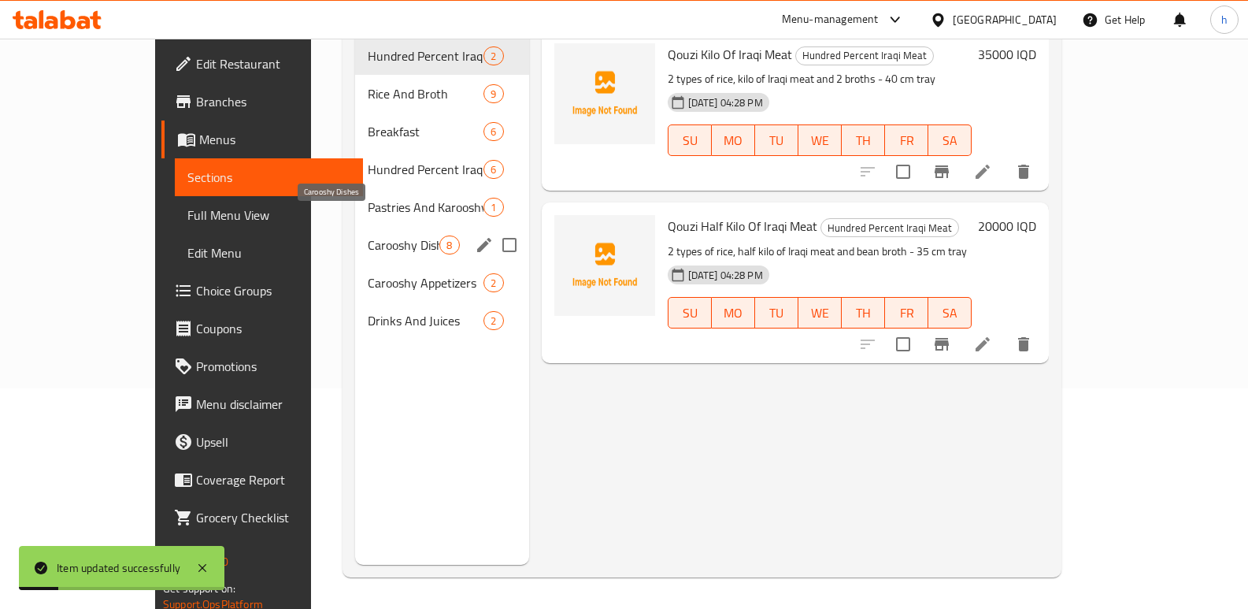
click at [368, 235] on span "Carooshy Dishes" at bounding box center [404, 244] width 72 height 19
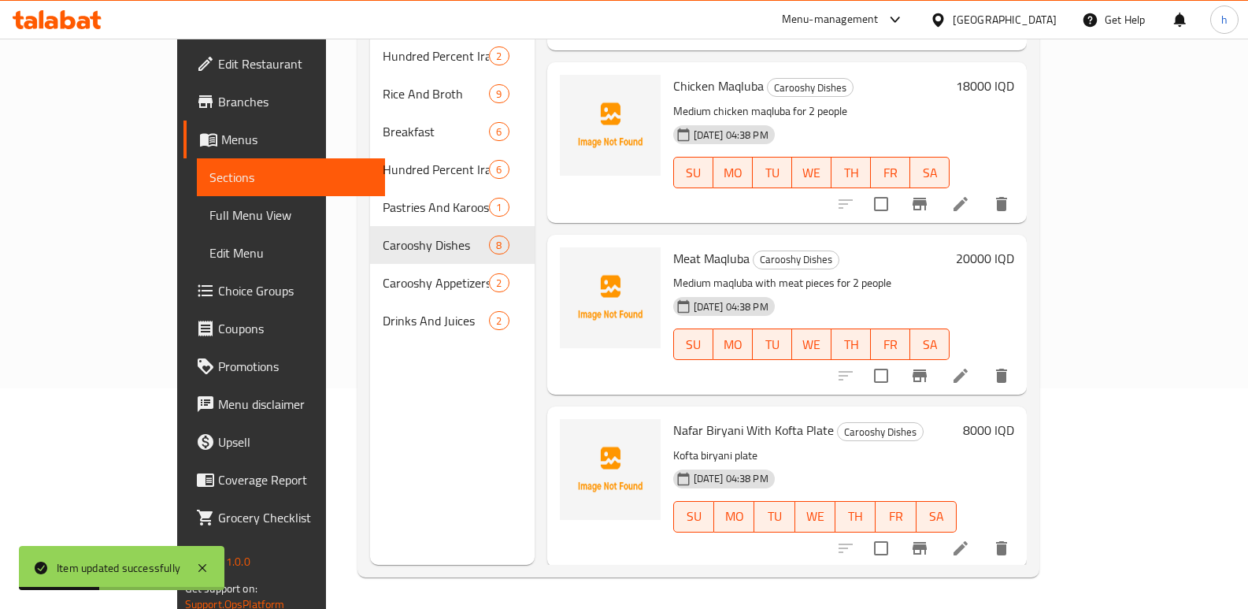
scroll to position [144, 0]
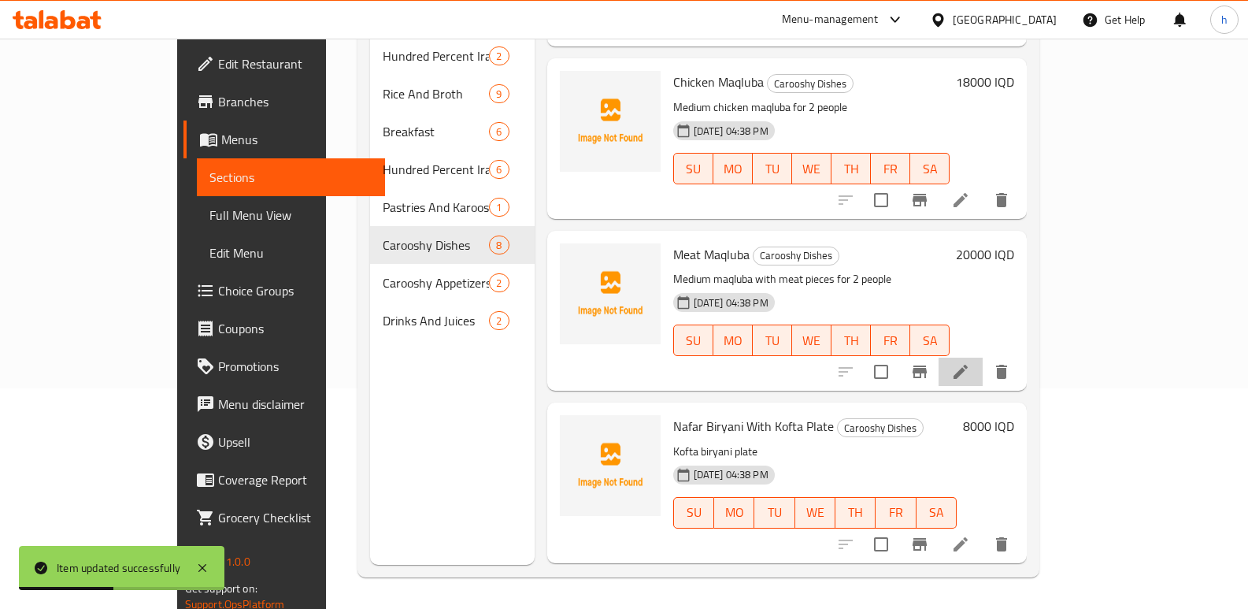
click at [970, 362] on icon at bounding box center [960, 371] width 19 height 19
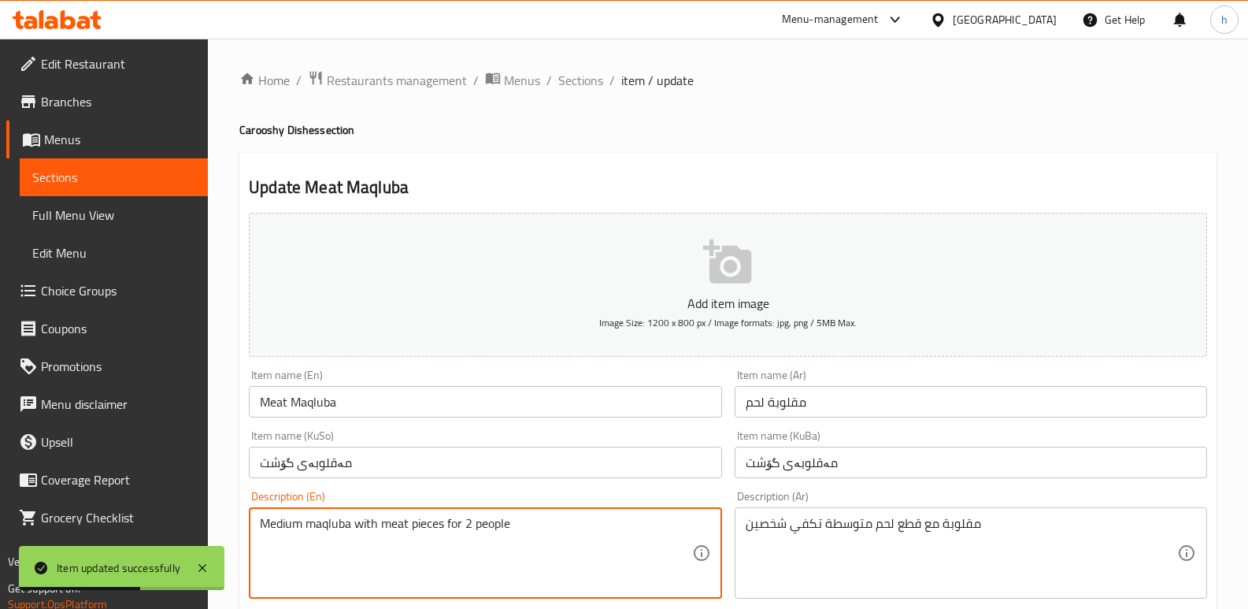
click at [492, 528] on textarea "Medium maqluba with meat pieces for 2 people" at bounding box center [476, 553] width 432 height 75
paste textarea "rsons"
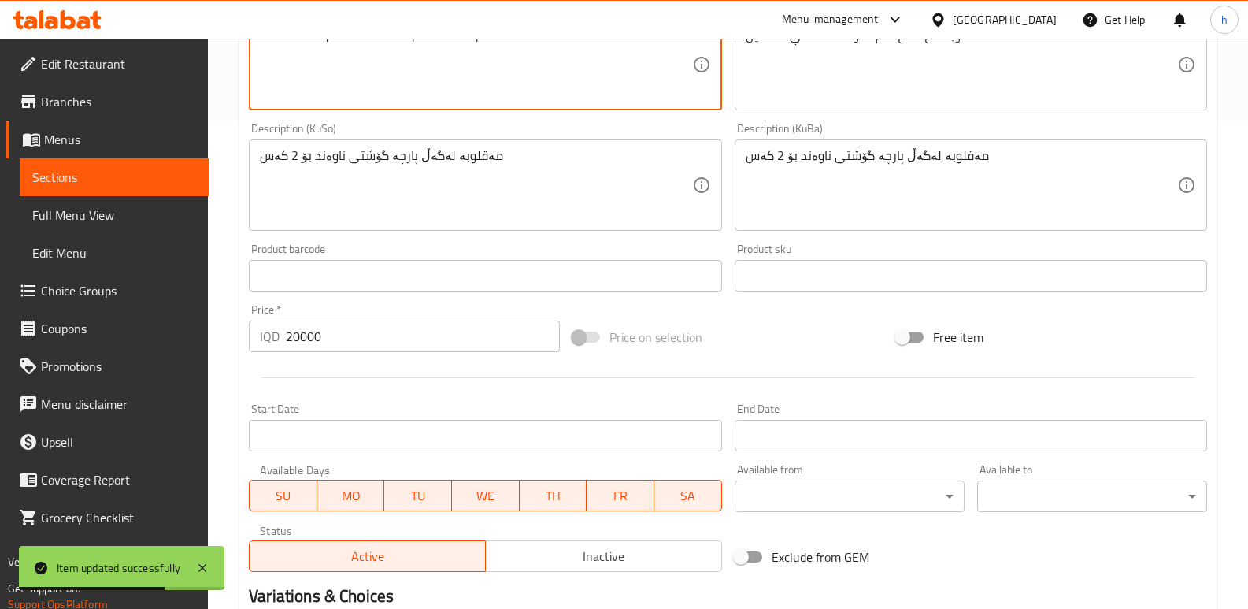
scroll to position [685, 0]
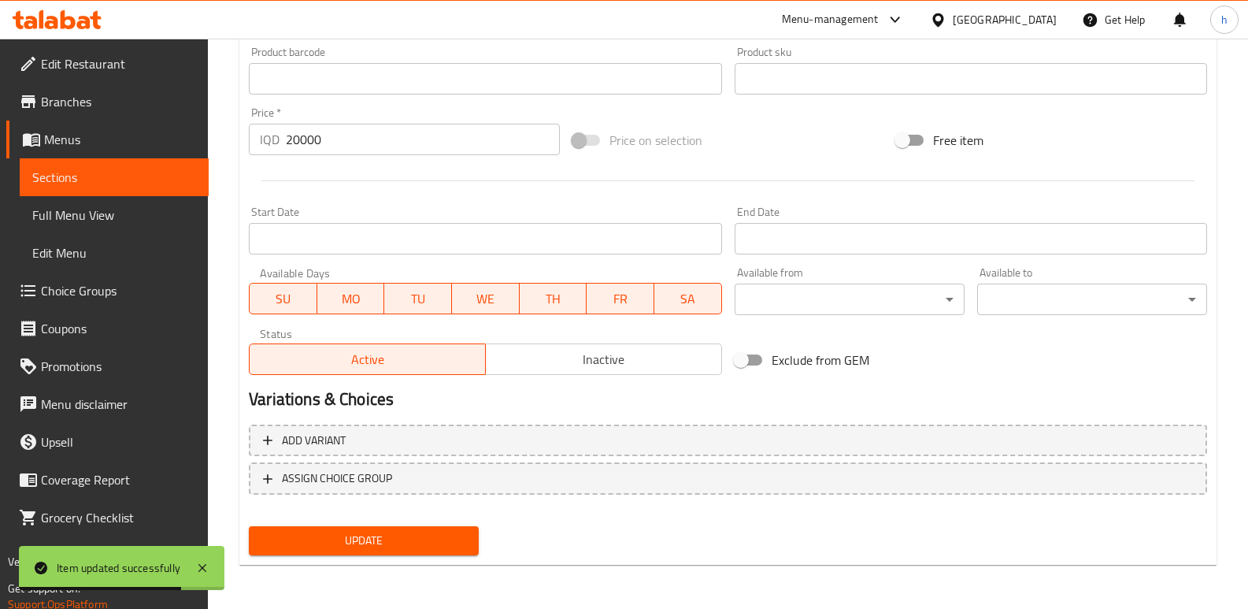
type textarea "Medium maqluba with meat pieces for 2 persons"
click at [404, 537] on span "Update" at bounding box center [363, 541] width 205 height 20
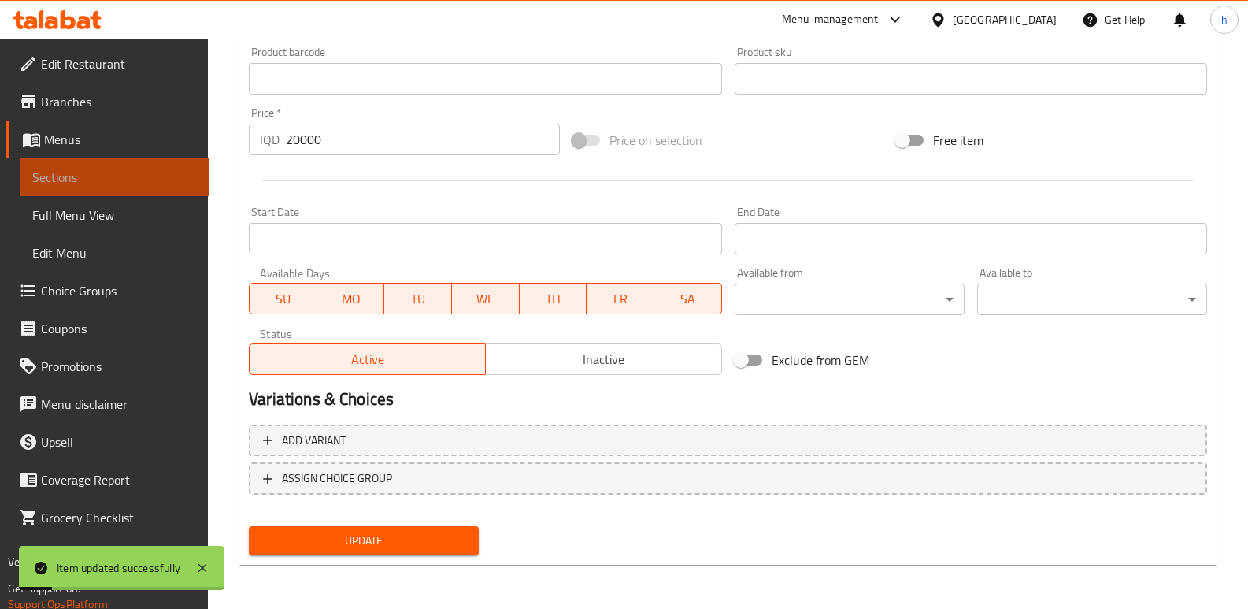
click at [190, 179] on span "Sections" at bounding box center [114, 177] width 164 height 19
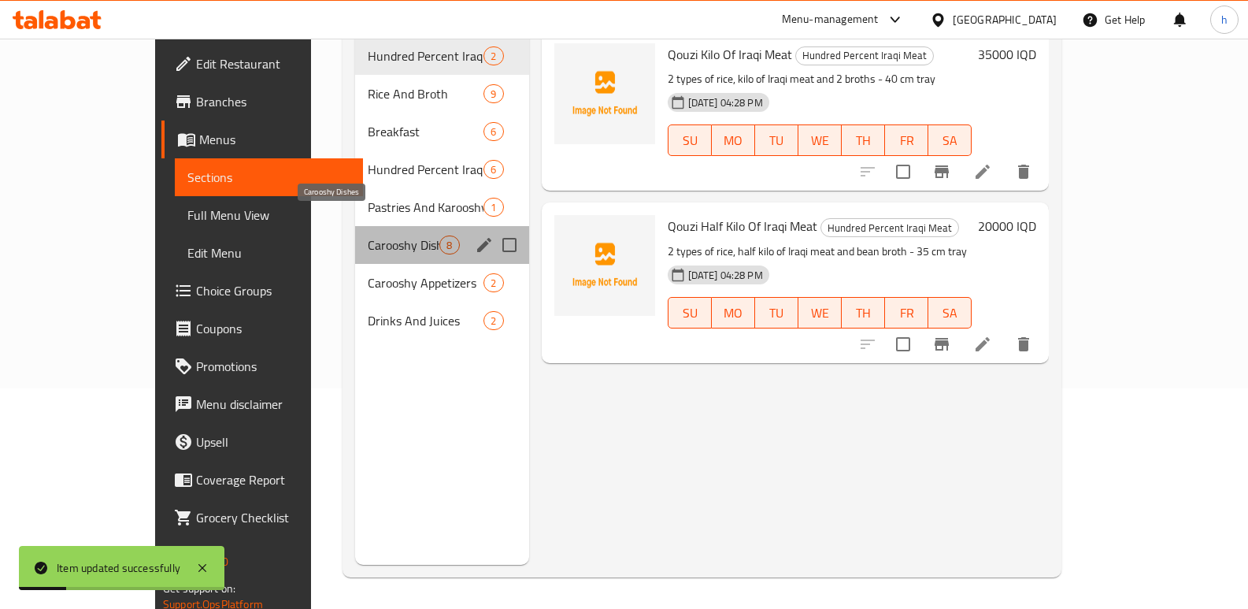
click at [368, 235] on span "Carooshy Dishes" at bounding box center [404, 244] width 72 height 19
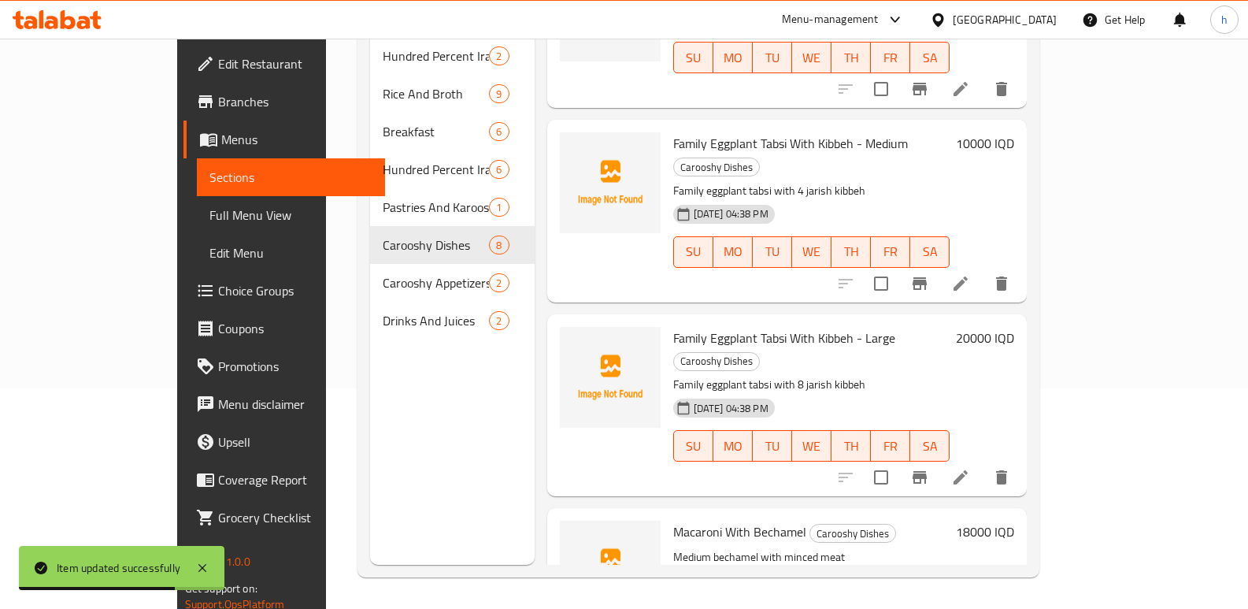
scroll to position [807, 0]
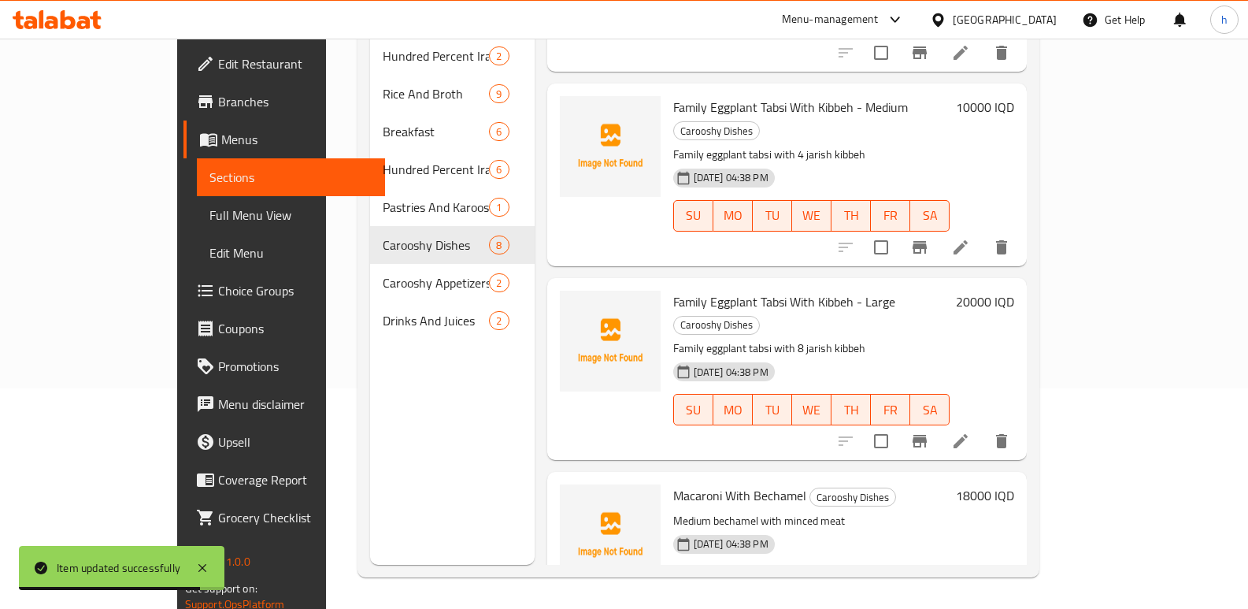
click at [210, 217] on span "Full Menu View" at bounding box center [292, 215] width 164 height 19
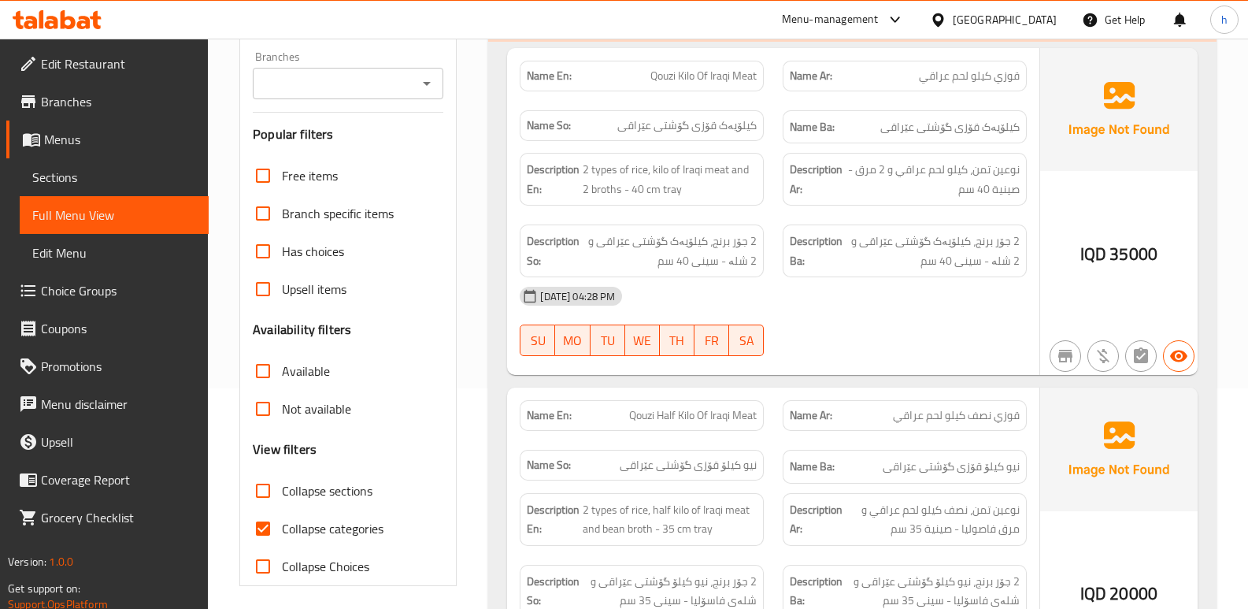
click at [265, 533] on input "Collapse categories" at bounding box center [263, 529] width 38 height 38
checkbox input "false"
click at [385, 84] on input "Branches" at bounding box center [335, 83] width 155 height 22
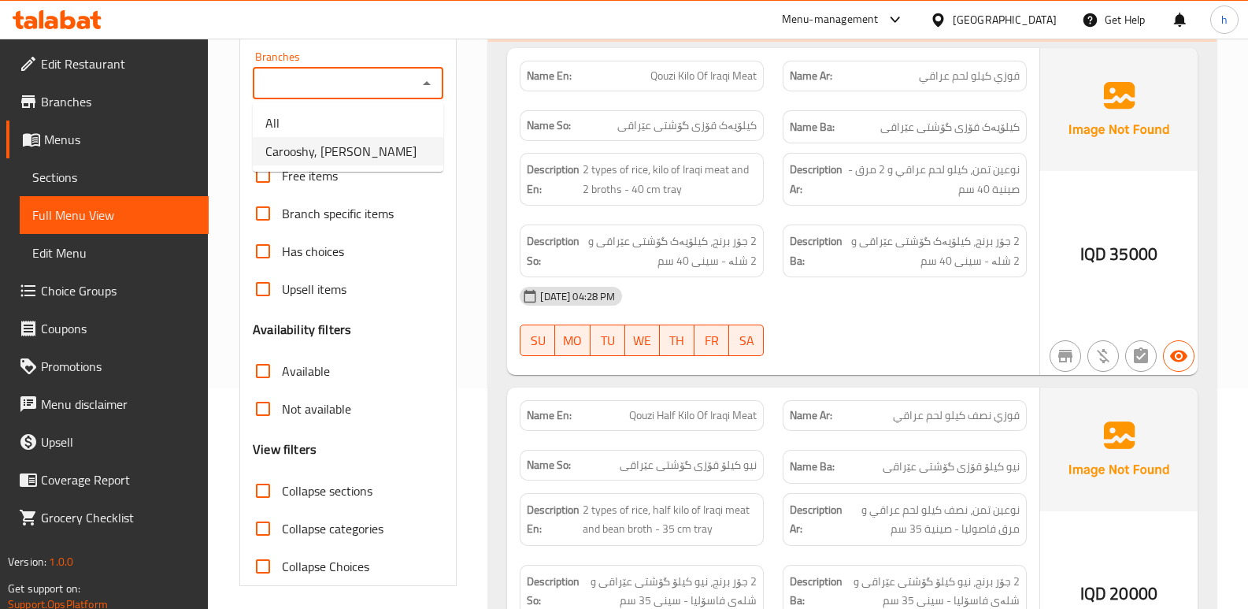
click at [391, 158] on li "Carooshy, [PERSON_NAME]" at bounding box center [348, 151] width 191 height 28
type input "Carooshy, [PERSON_NAME]"
drag, startPoint x: 265, startPoint y: 490, endPoint x: 284, endPoint y: 480, distance: 20.4
click at [265, 489] on input "Collapse sections" at bounding box center [263, 491] width 38 height 38
checkbox input "true"
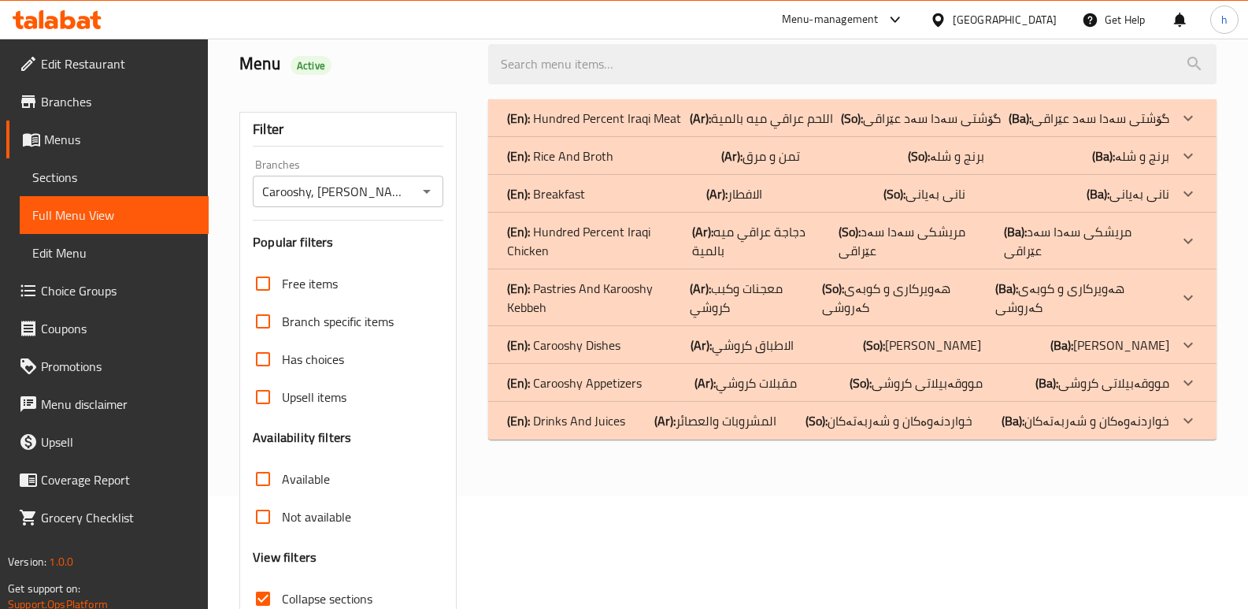
scroll to position [87, 0]
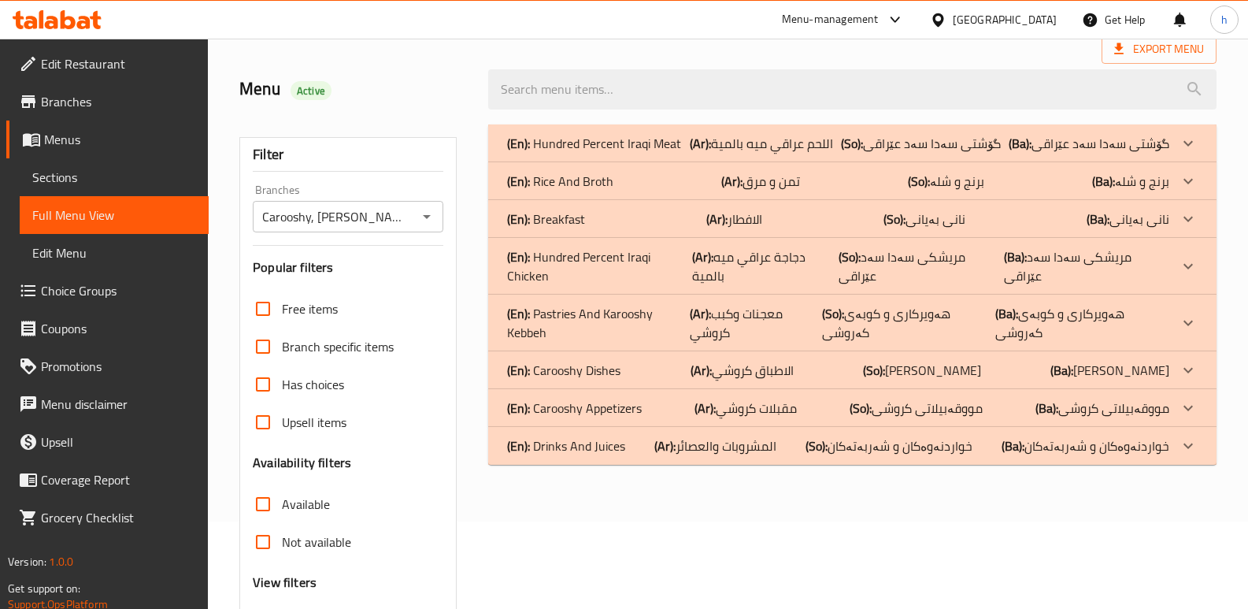
click at [624, 361] on div "(En): Carooshy Dishes (Ar): الاطباق كروشي (So): خواردنی کەروشی (Ba): خواردنی کە…" at bounding box center [838, 370] width 662 height 19
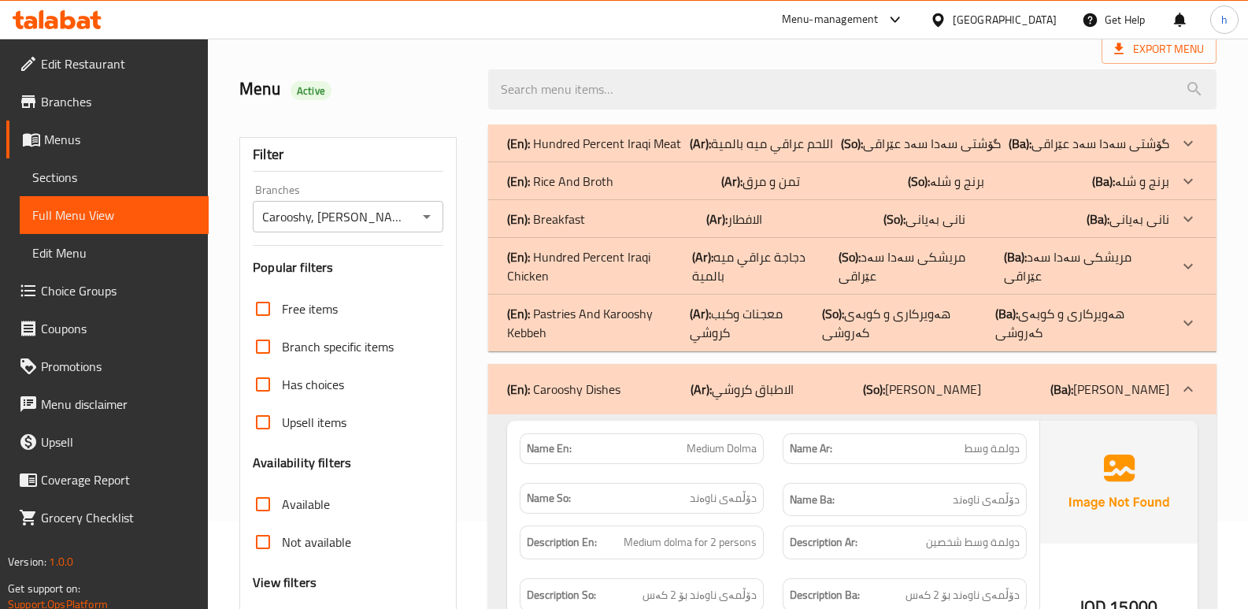
click at [614, 217] on div "(En): Breakfast (Ar): الافطار (So): نانی بەیانی (Ba): نانی بەیانی" at bounding box center [838, 219] width 662 height 19
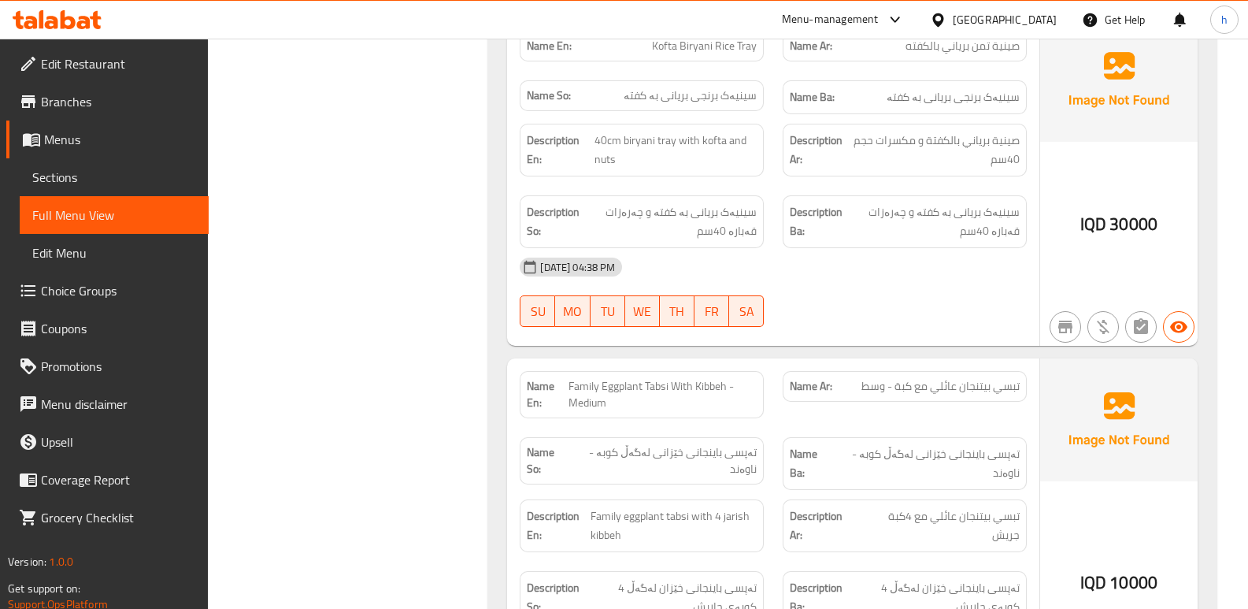
scroll to position [3857, 0]
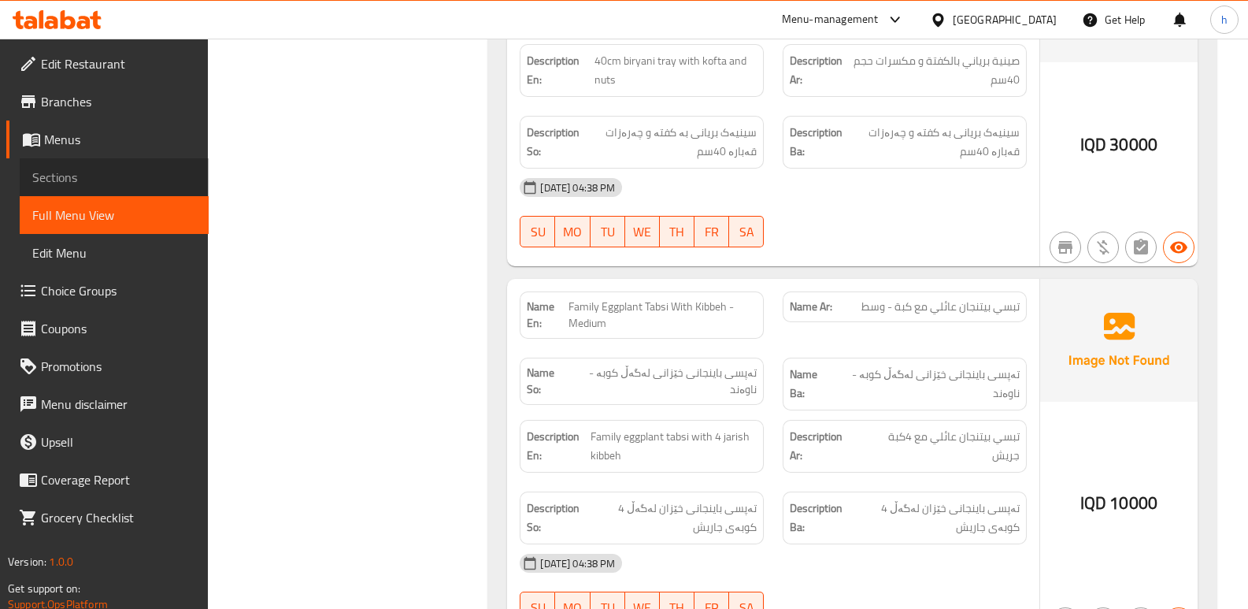
click at [74, 180] on span "Sections" at bounding box center [114, 177] width 164 height 19
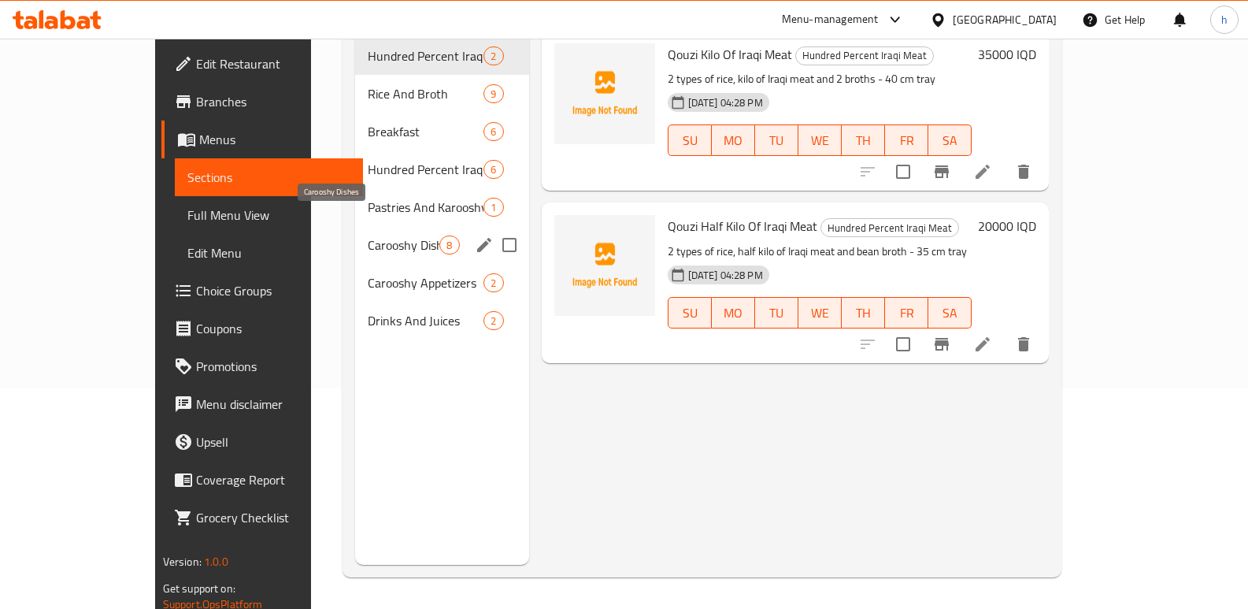
click at [368, 235] on span "Carooshy Dishes" at bounding box center [404, 244] width 72 height 19
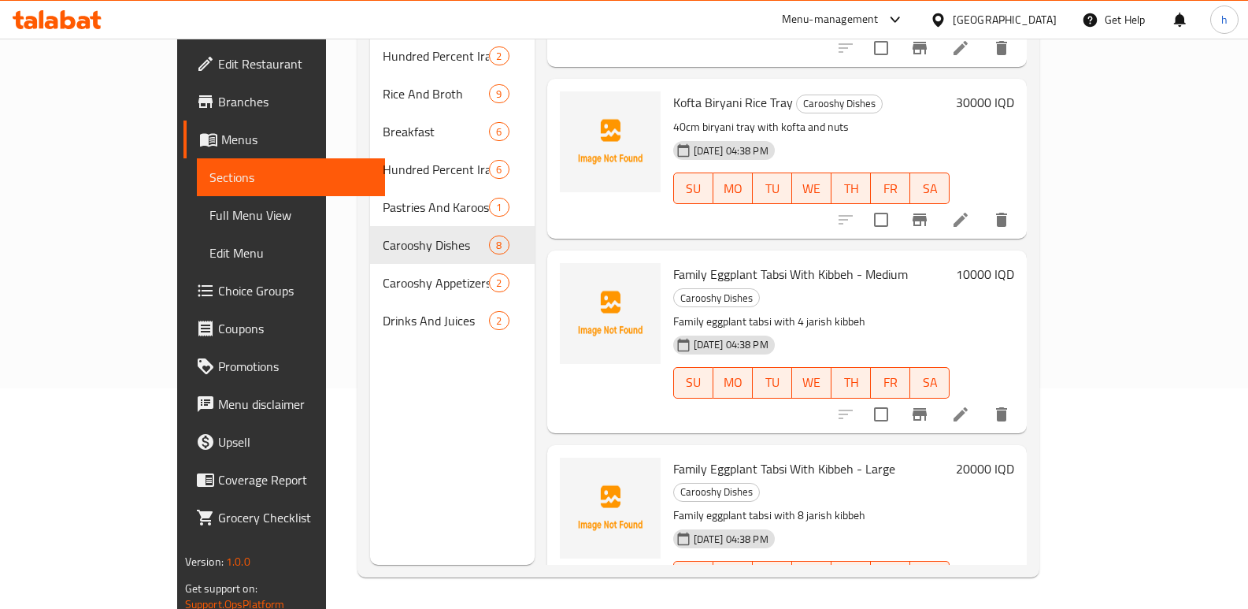
scroll to position [646, 0]
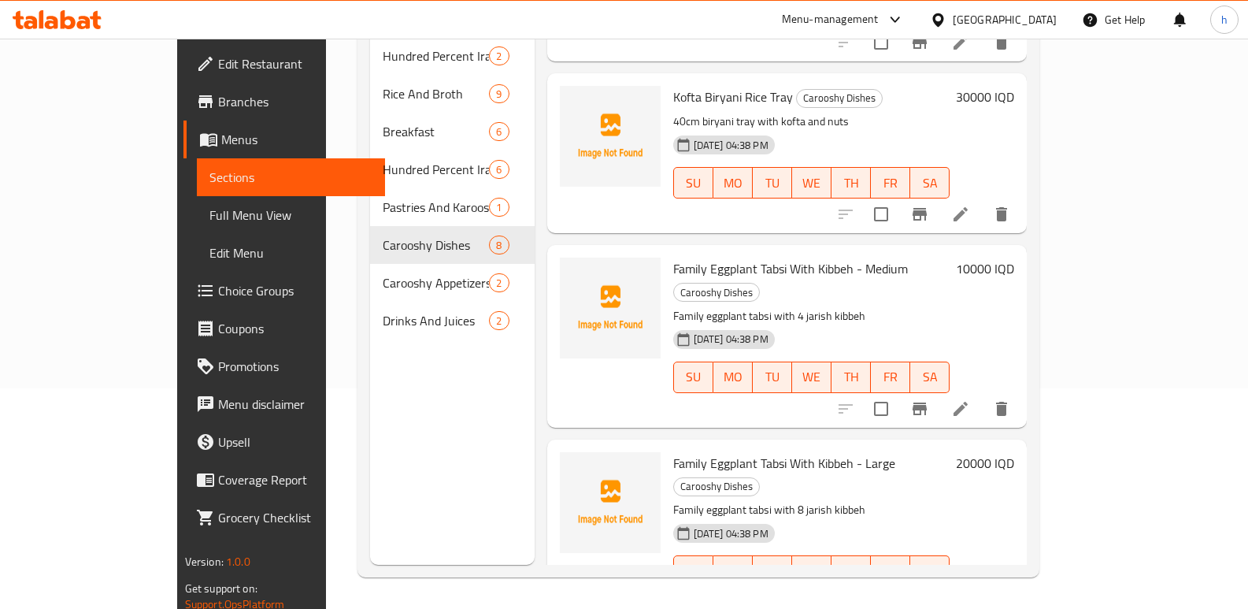
click at [968, 402] on icon at bounding box center [961, 409] width 14 height 14
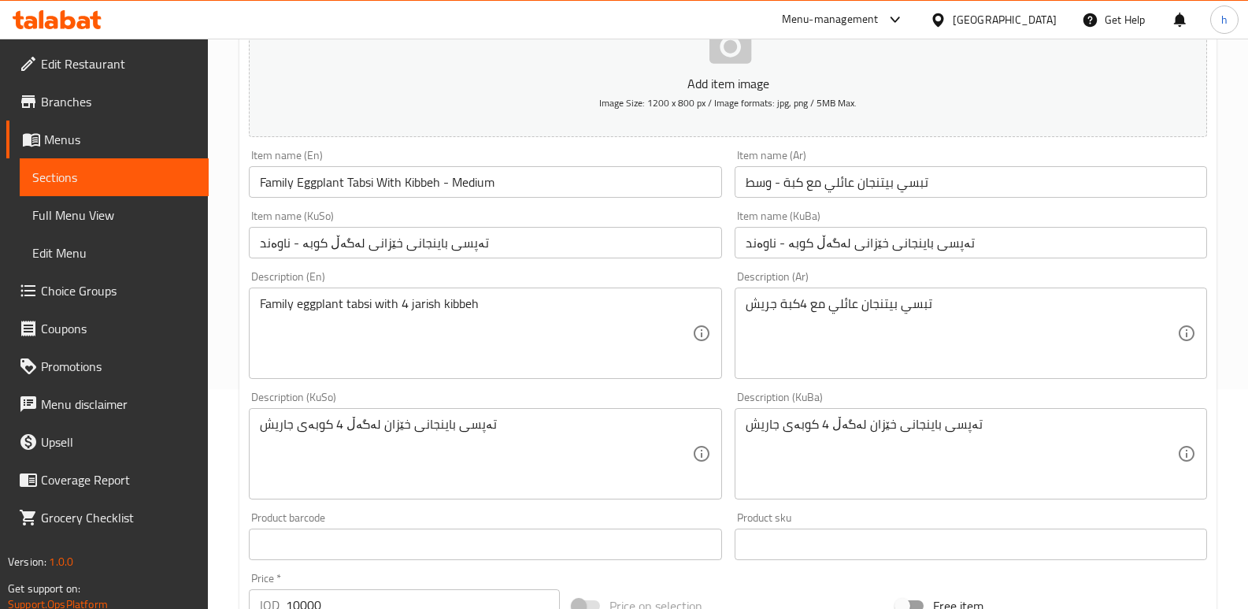
scroll to position [244, 0]
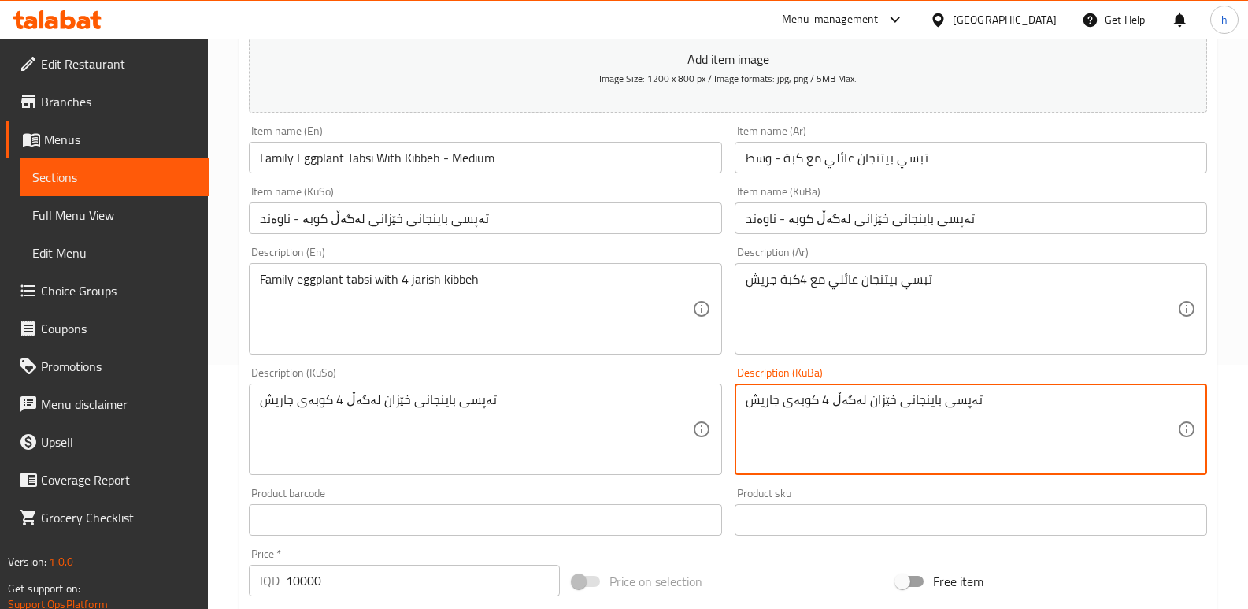
click at [858, 409] on textarea "تەپسی باینجانی خێزان لەگەڵ 4 کوبەی جاریش" at bounding box center [962, 429] width 432 height 75
type textarea "تەپسی باینجانی خێزانی لەگەڵ 4 کوبەی جاریش"
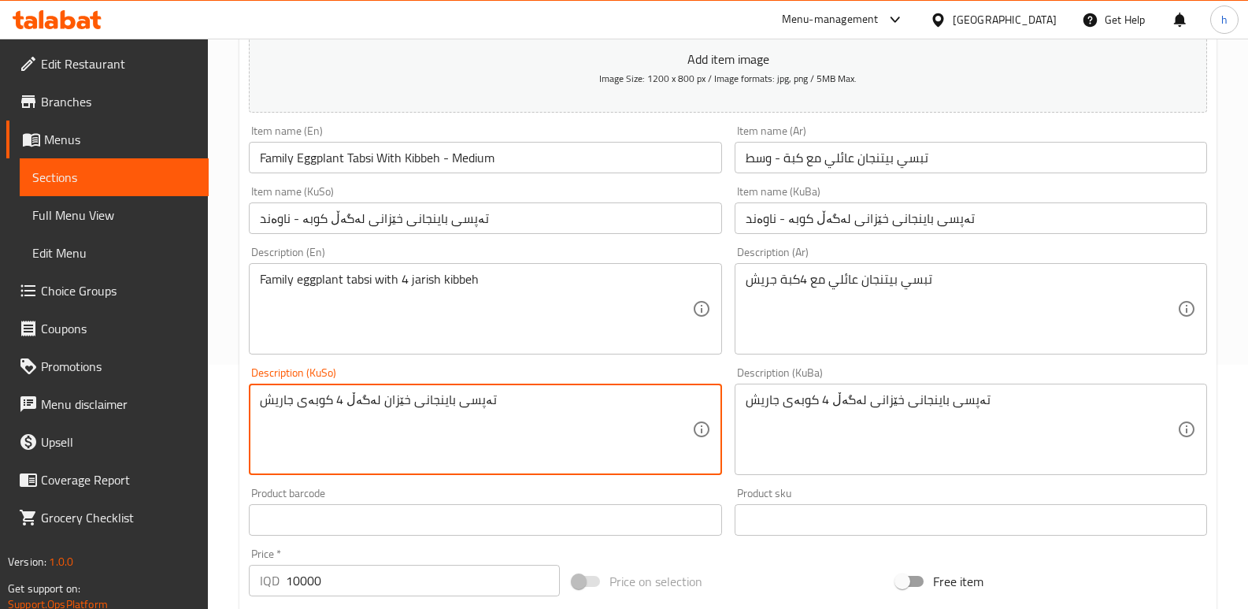
paste textarea "ی"
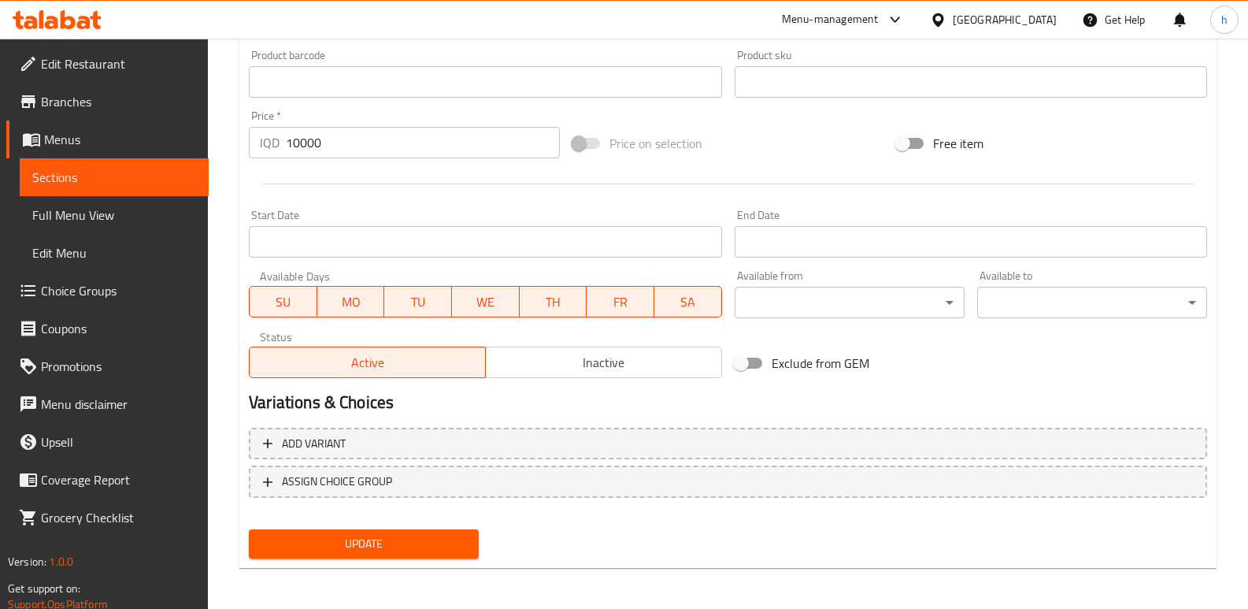
scroll to position [685, 0]
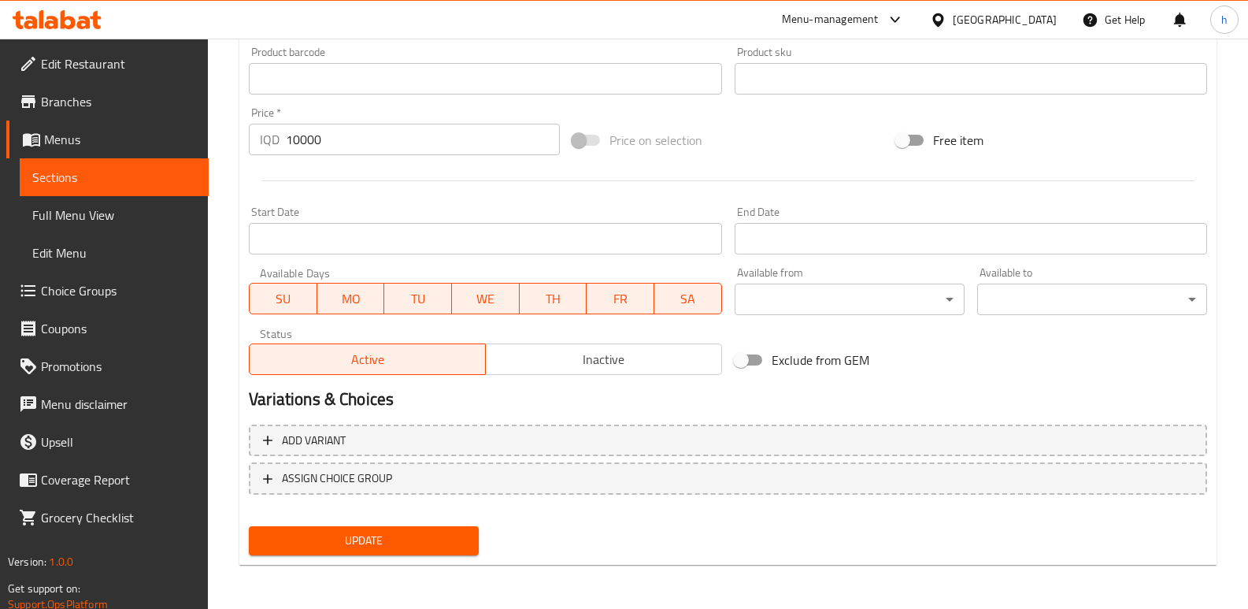
type textarea "تەپسی باینجانی خێزانی لەگەڵ 4 کوبەی جاریش"
click at [452, 537] on span "Update" at bounding box center [363, 541] width 205 height 20
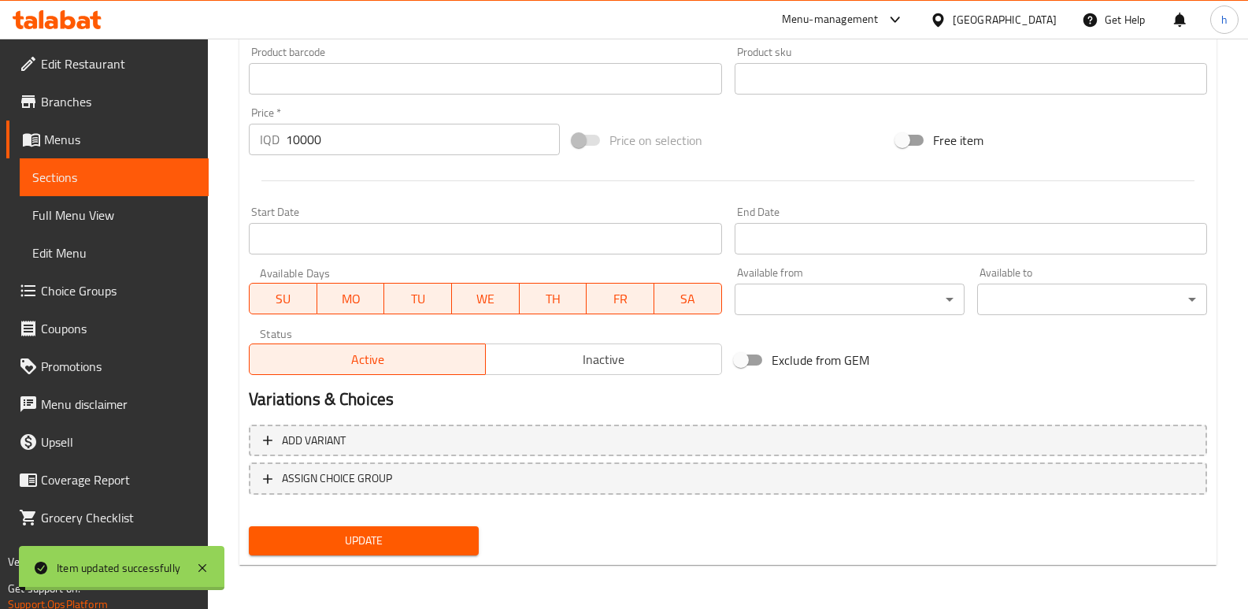
click at [175, 176] on span "Sections" at bounding box center [114, 177] width 164 height 19
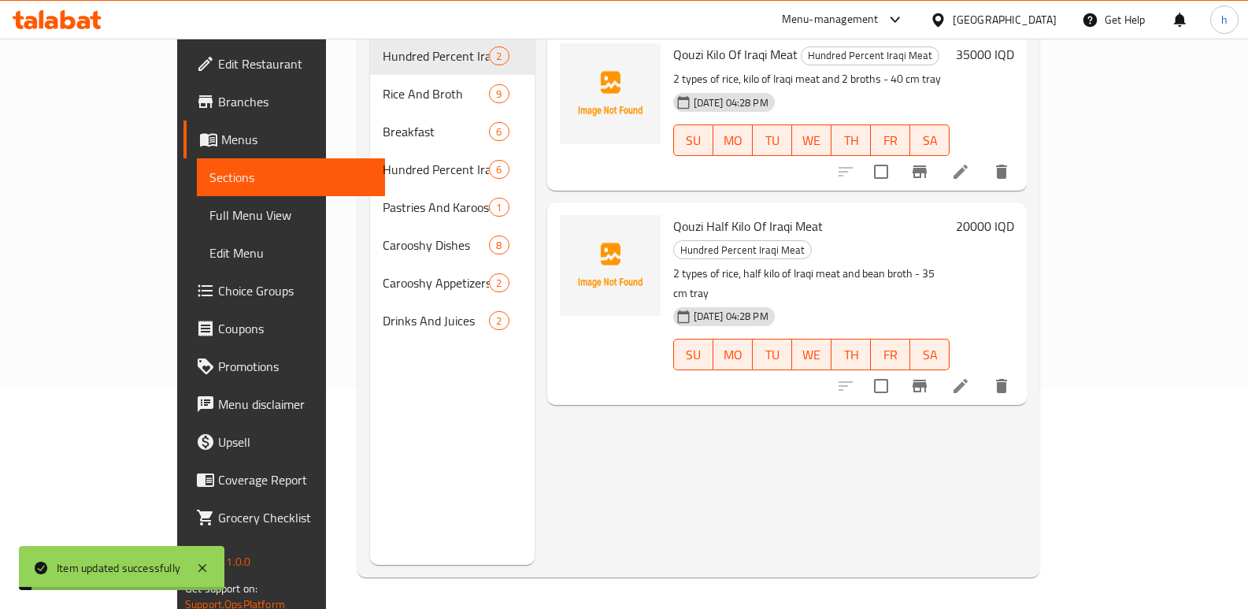
scroll to position [221, 0]
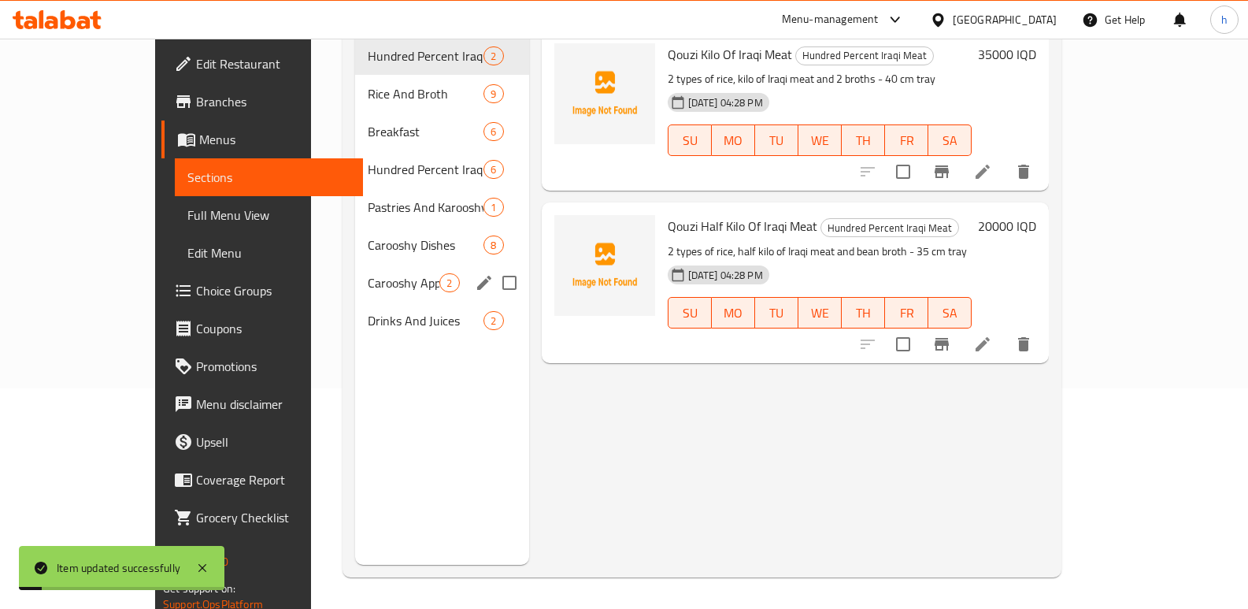
click at [368, 235] on span "Carooshy Dishes" at bounding box center [426, 244] width 116 height 19
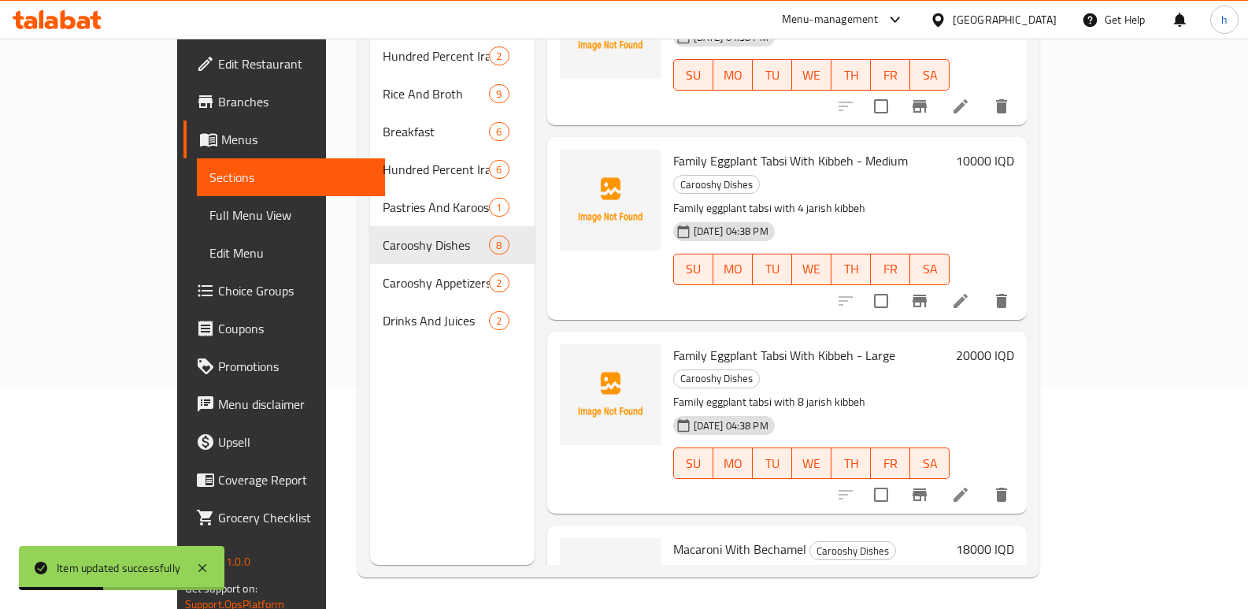
scroll to position [807, 0]
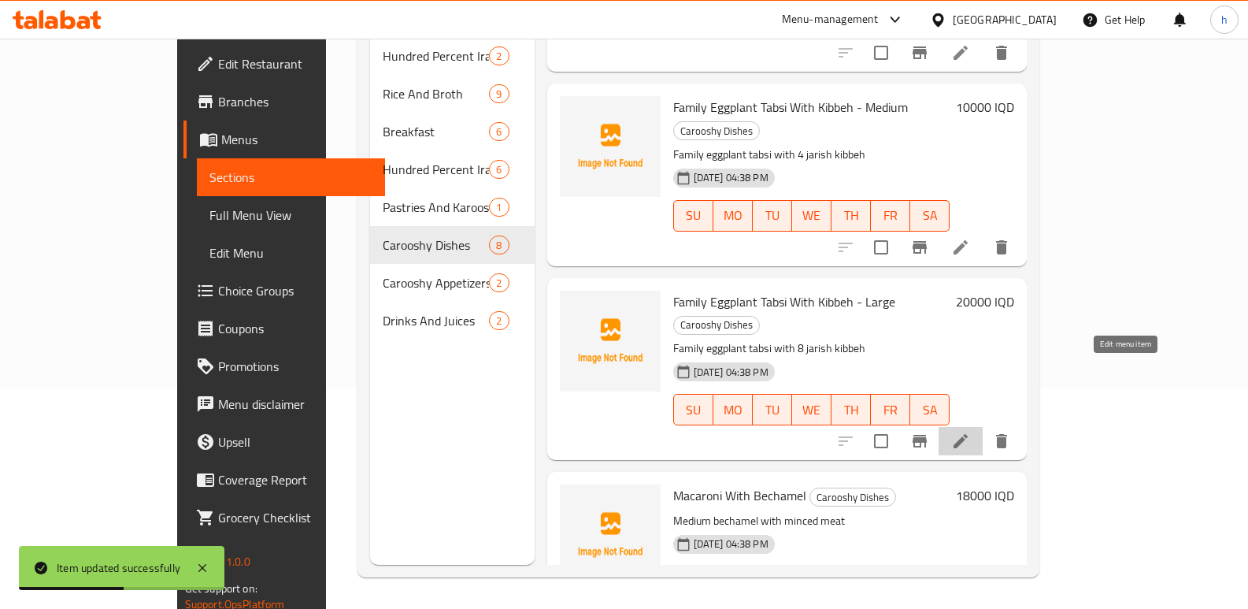
click at [968, 434] on icon at bounding box center [961, 441] width 14 height 14
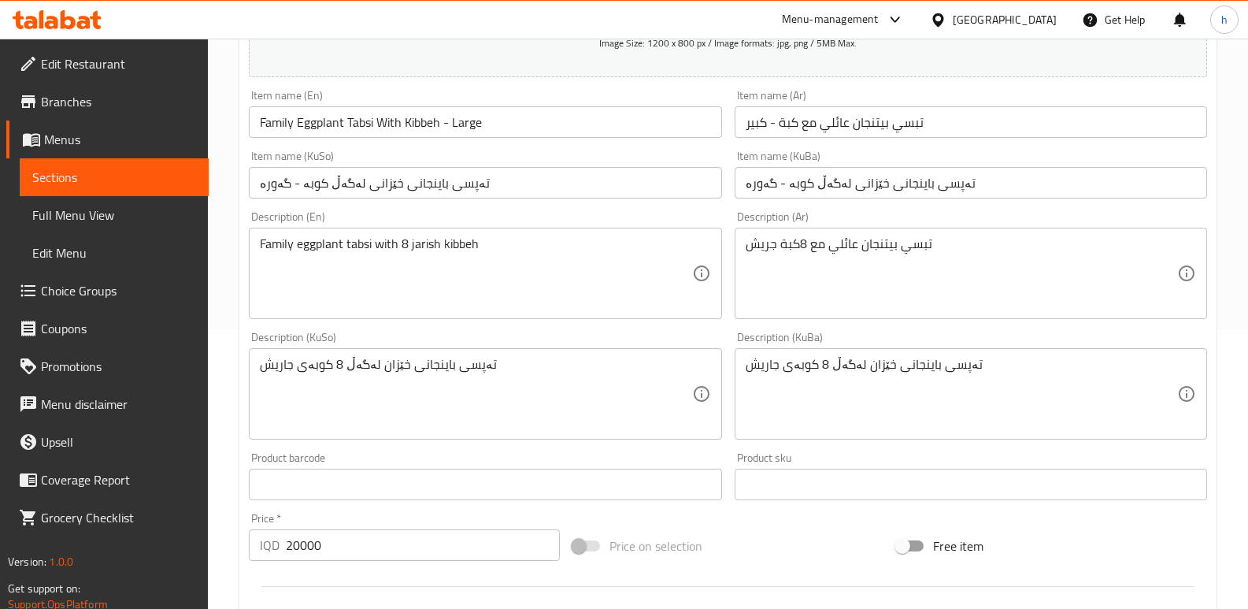
scroll to position [295, 0]
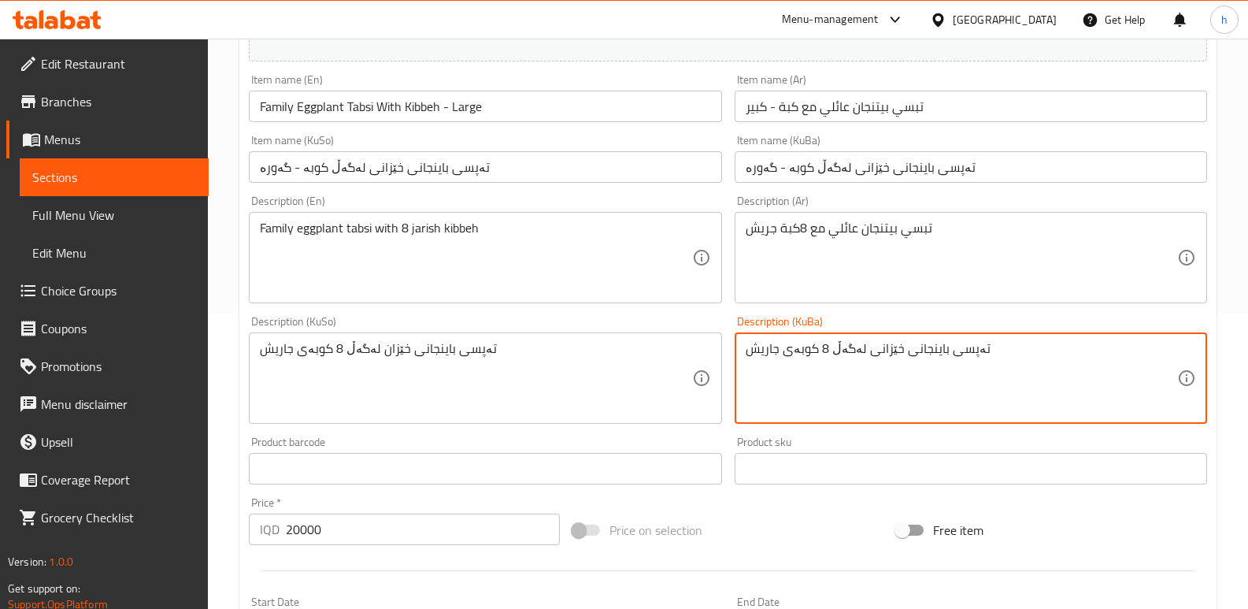
type textarea "تەپسی باینجانی خێزانی لەگەڵ 8 کوبەی جاریش"
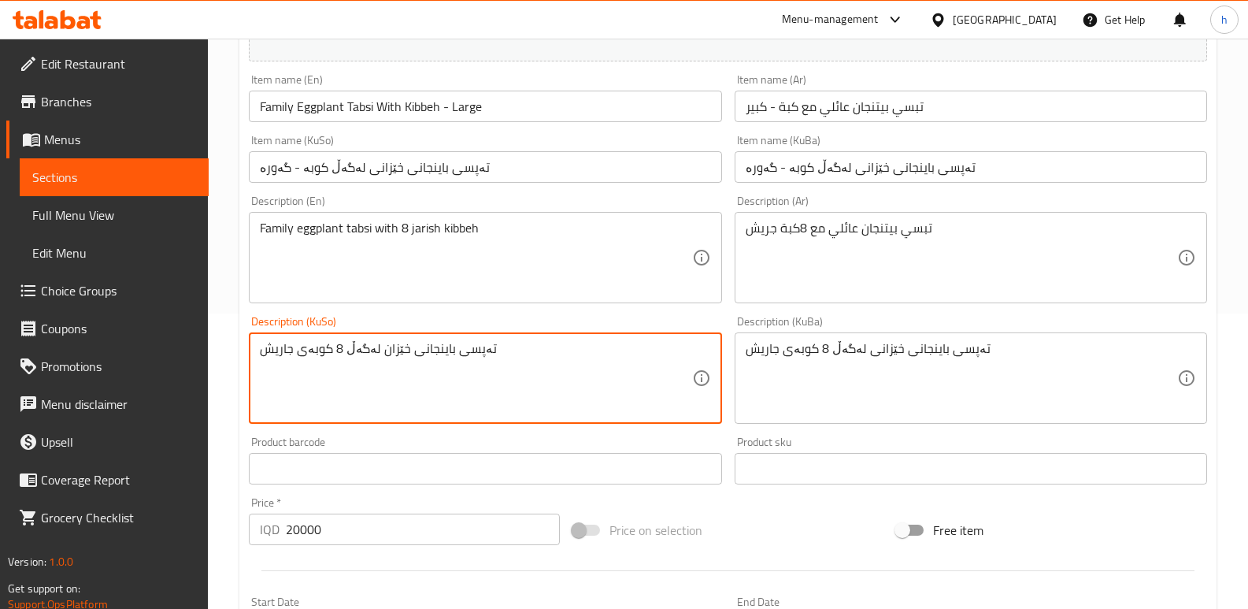
paste textarea "ی"
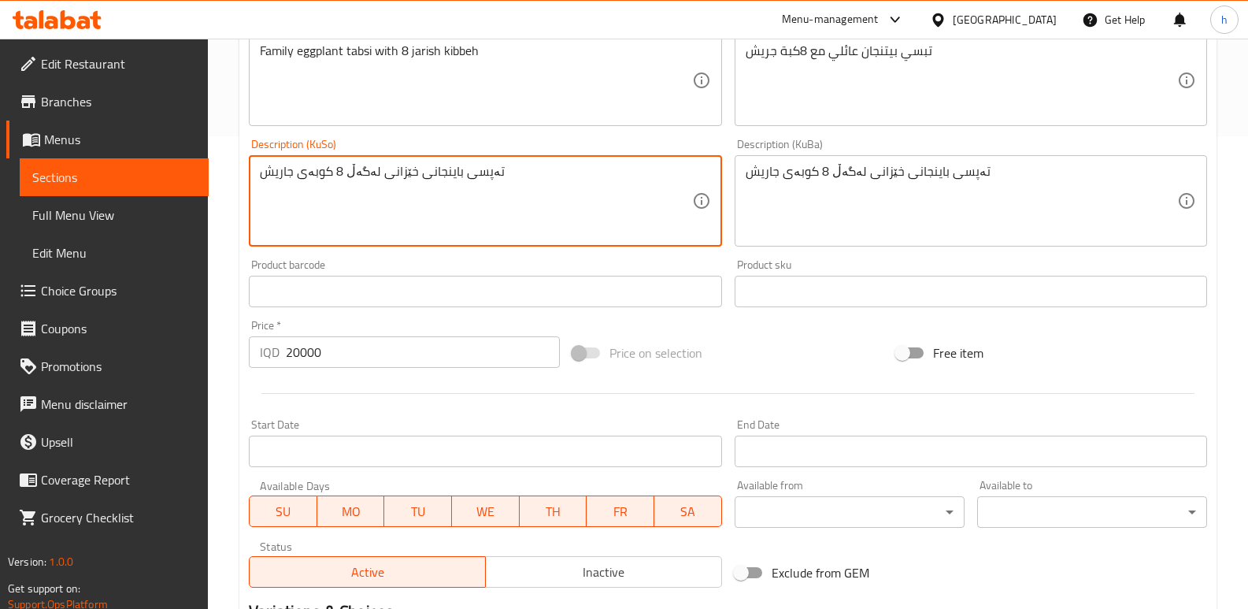
scroll to position [685, 0]
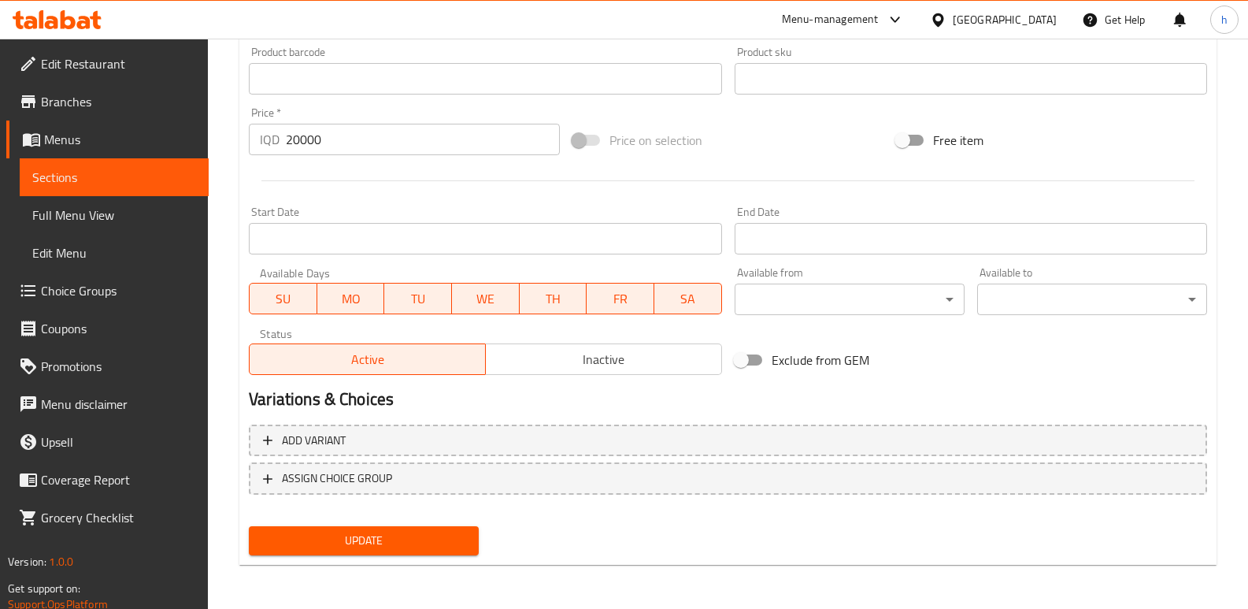
type textarea "تەپسی باینجانی خێزانی لەگەڵ 8 کوبەی جاریش"
click at [459, 541] on span "Update" at bounding box center [363, 541] width 205 height 20
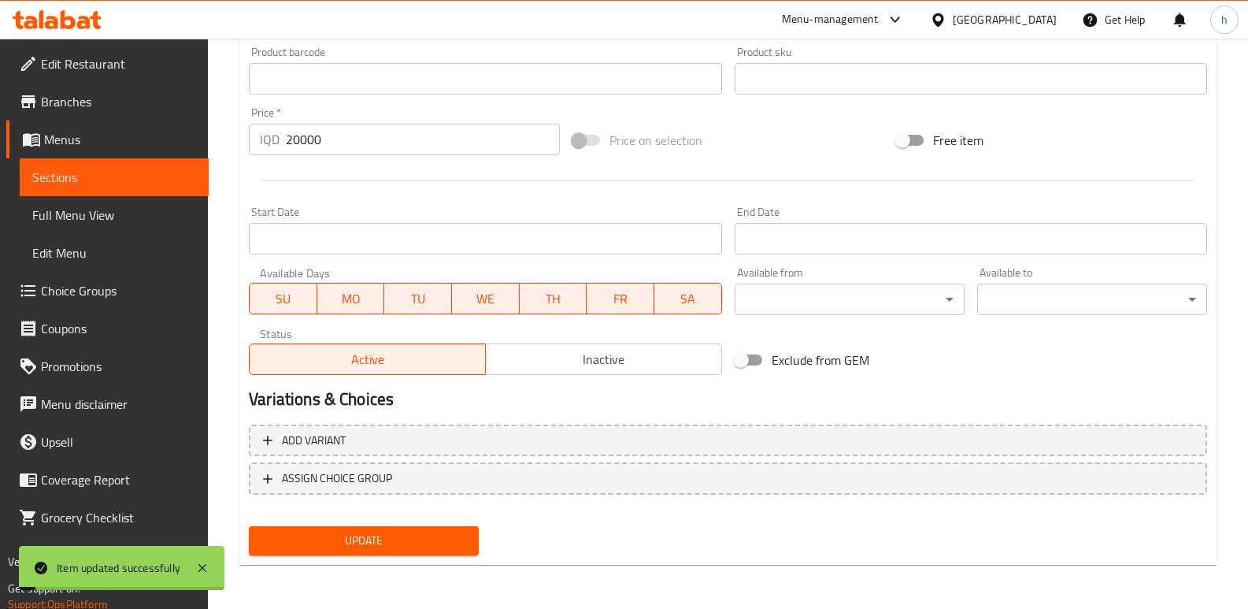
click at [118, 218] on span "Full Menu View" at bounding box center [114, 215] width 164 height 19
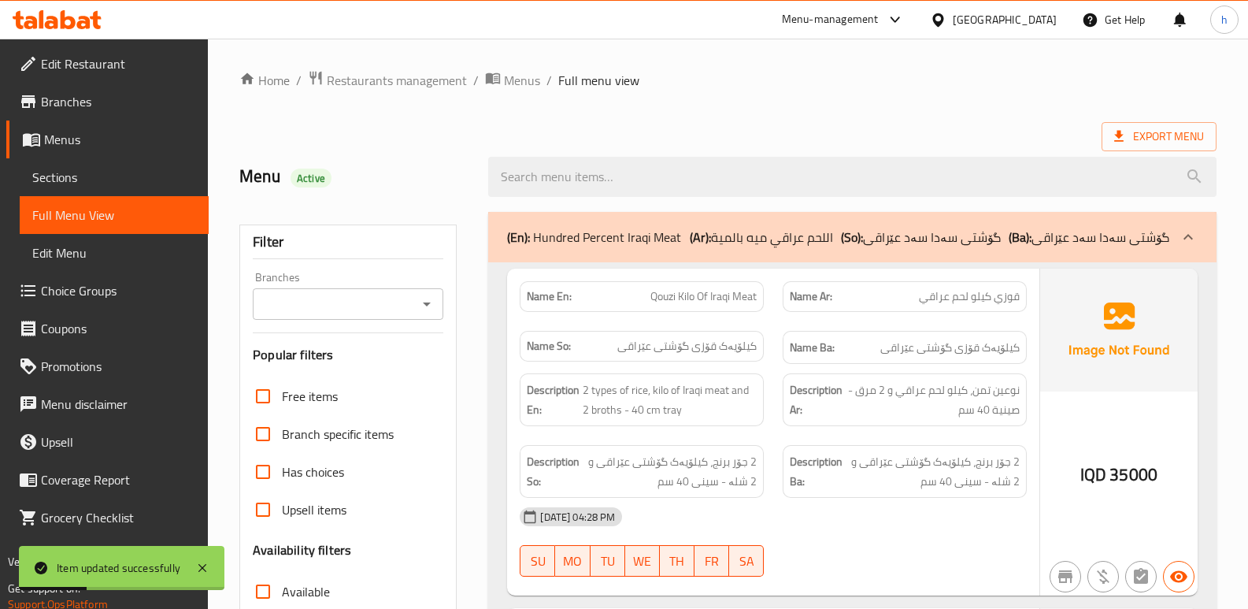
click at [325, 321] on div "Filter Branches Branches Popular filters Free items Branch specific items Has c…" at bounding box center [347, 515] width 217 height 582
click at [332, 310] on input "Branches" at bounding box center [335, 304] width 155 height 22
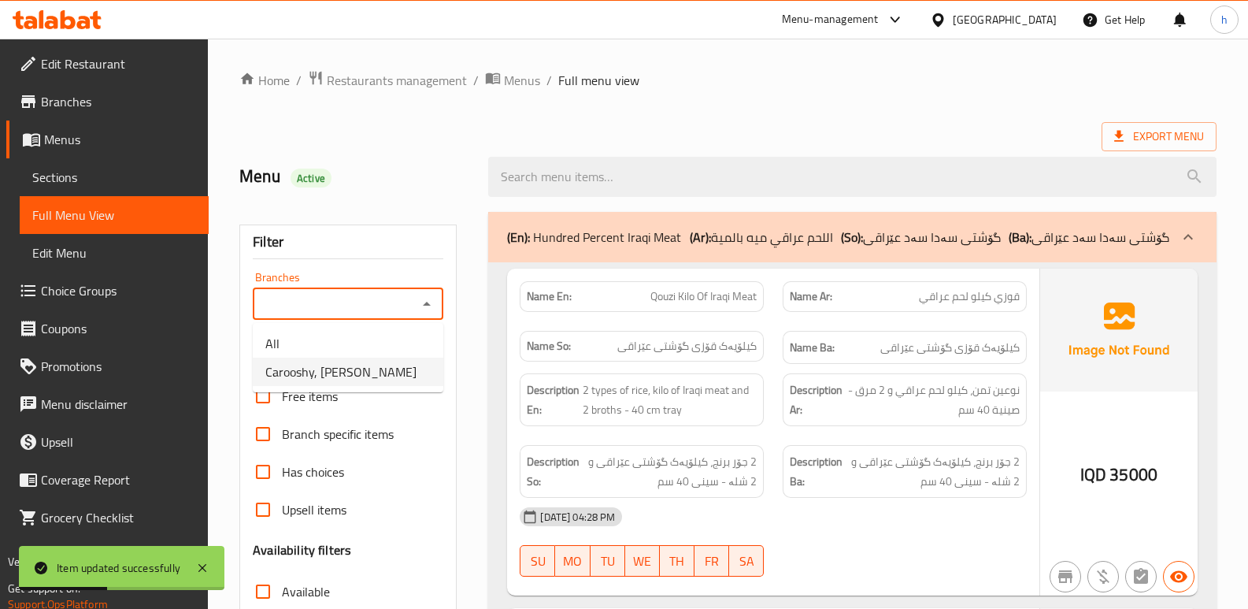
click at [346, 364] on span "Carooshy, [PERSON_NAME]" at bounding box center [340, 371] width 151 height 19
type input "Carooshy, [PERSON_NAME]"
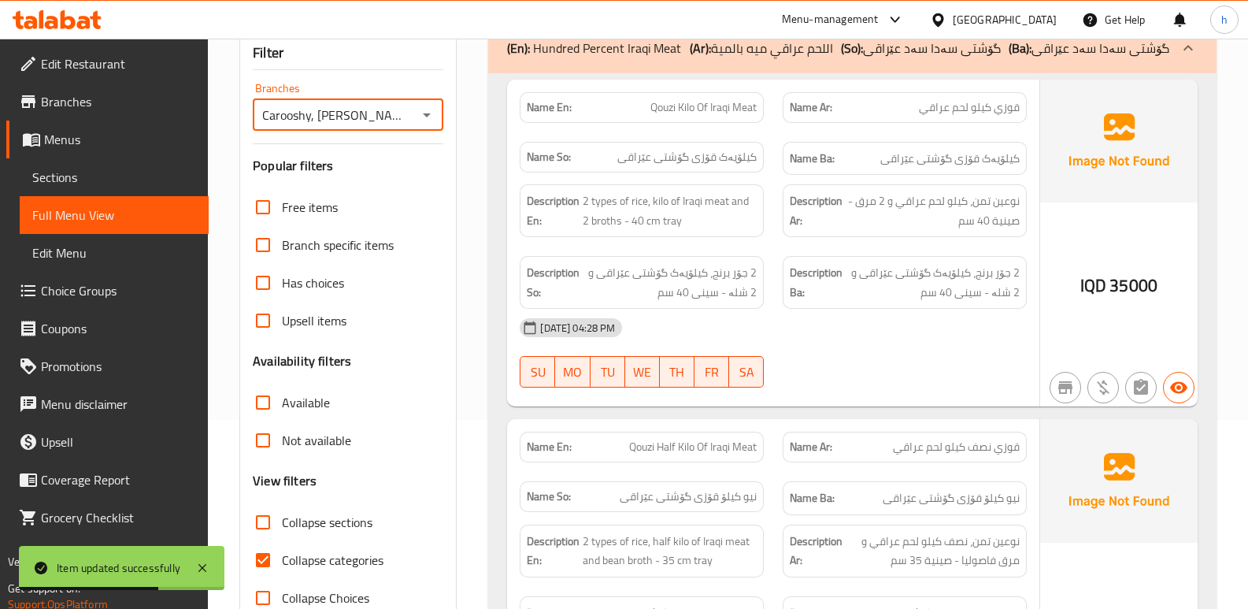
scroll to position [221, 0]
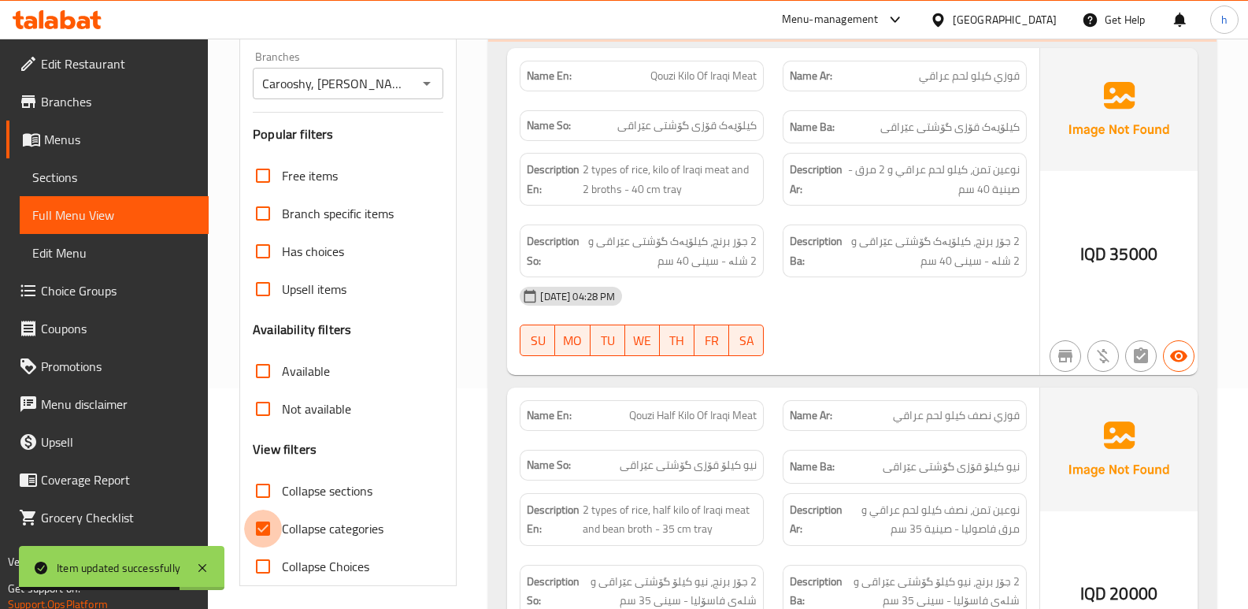
click at [261, 532] on input "Collapse categories" at bounding box center [263, 529] width 38 height 38
checkbox input "false"
click at [258, 491] on input "Collapse sections" at bounding box center [263, 491] width 38 height 38
checkbox input "true"
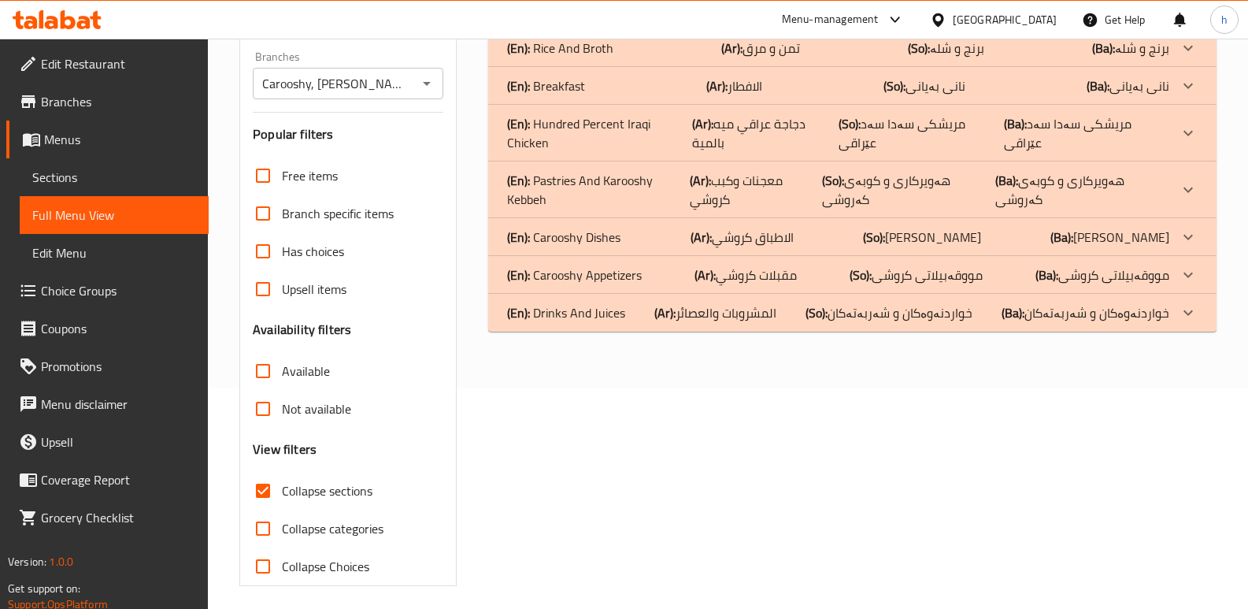
click at [625, 228] on div "(En): Carooshy Dishes (Ar): الاطباق كروشي (So): خواردنی کەروشی (Ba): خواردنی کە…" at bounding box center [838, 237] width 662 height 19
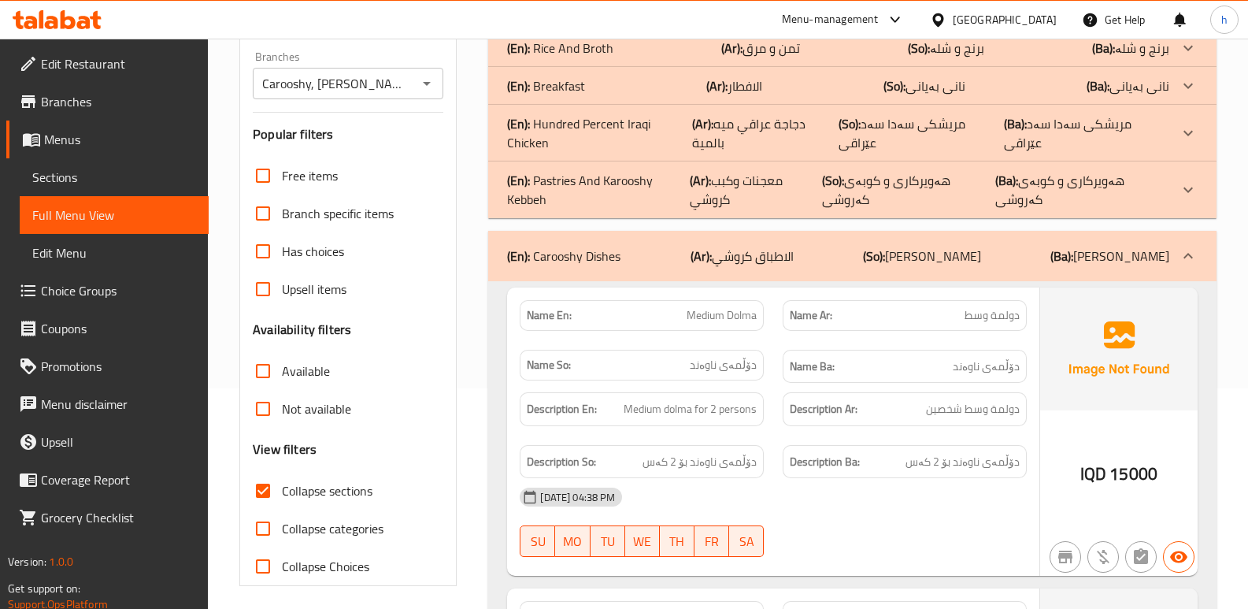
click at [628, 76] on div "(En): Breakfast (Ar): الافطار (So): نانی بەیانی (Ba): نانی بەیانی" at bounding box center [838, 85] width 662 height 19
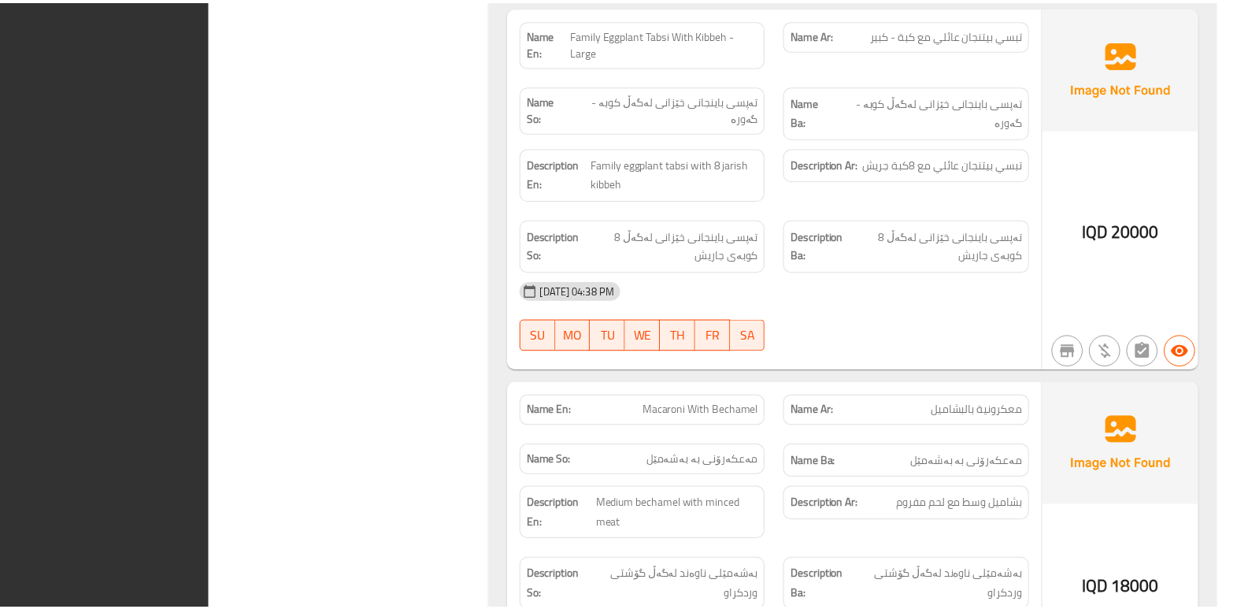
scroll to position [4641, 0]
